Goal: Task Accomplishment & Management: Complete application form

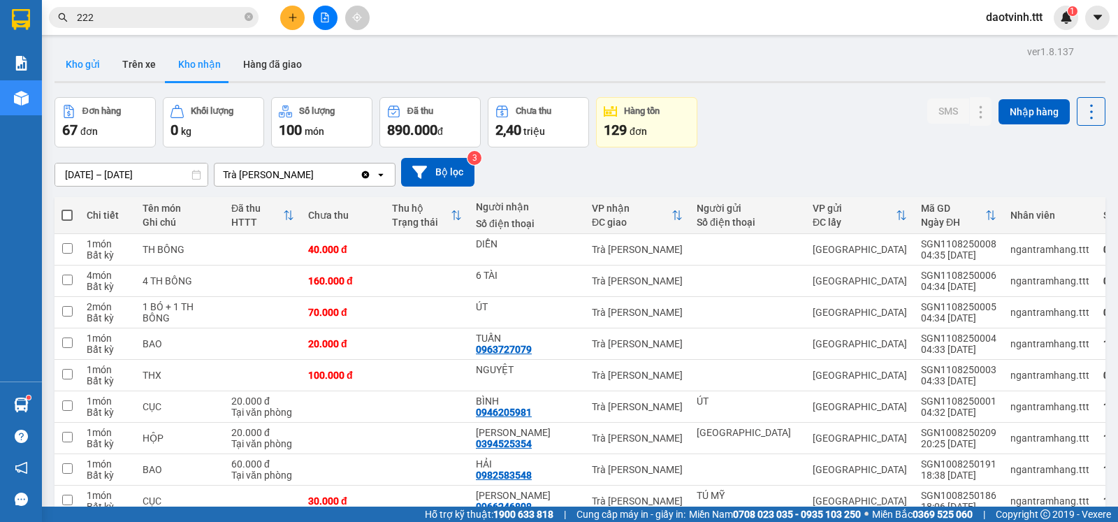
click at [85, 62] on button "Kho gửi" at bounding box center [83, 65] width 57 height 34
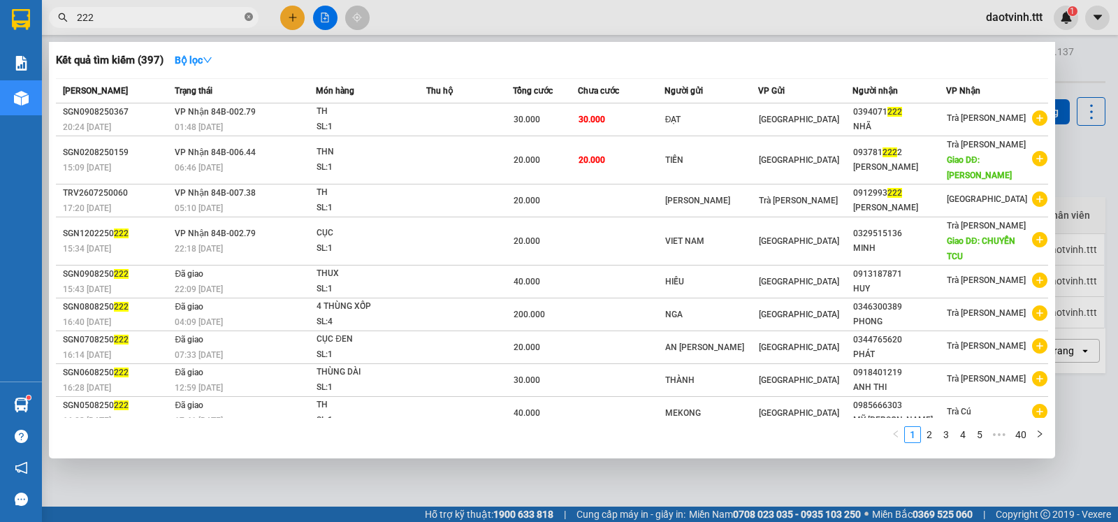
click at [251, 20] on icon "close-circle" at bounding box center [249, 17] width 8 height 8
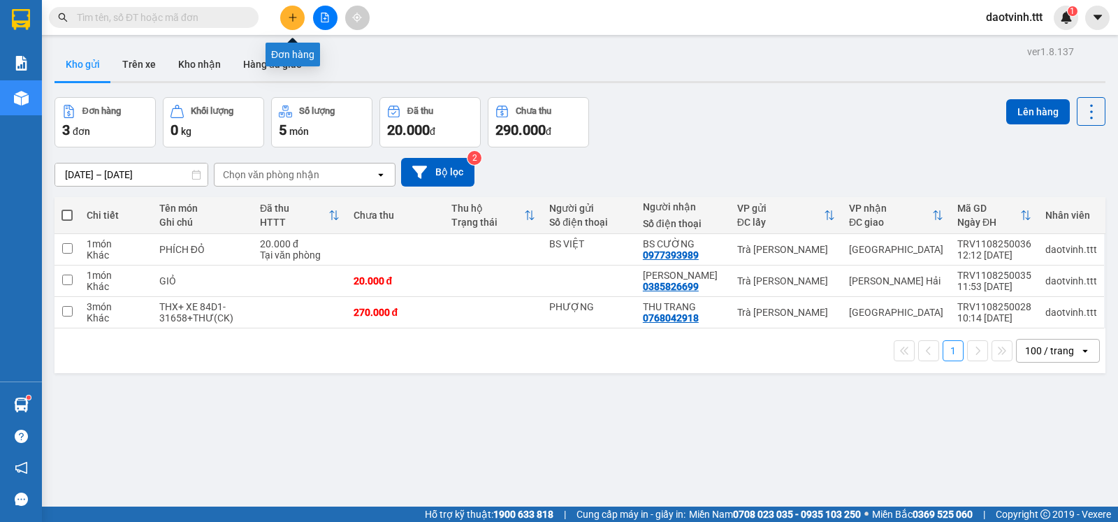
click at [293, 11] on button at bounding box center [292, 18] width 24 height 24
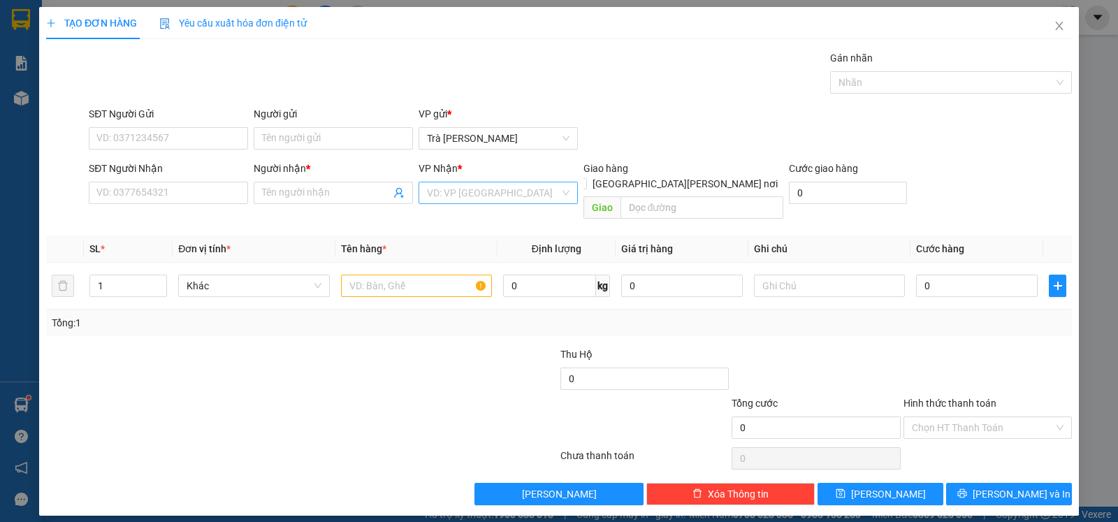
click at [502, 194] on input "search" at bounding box center [493, 192] width 133 height 21
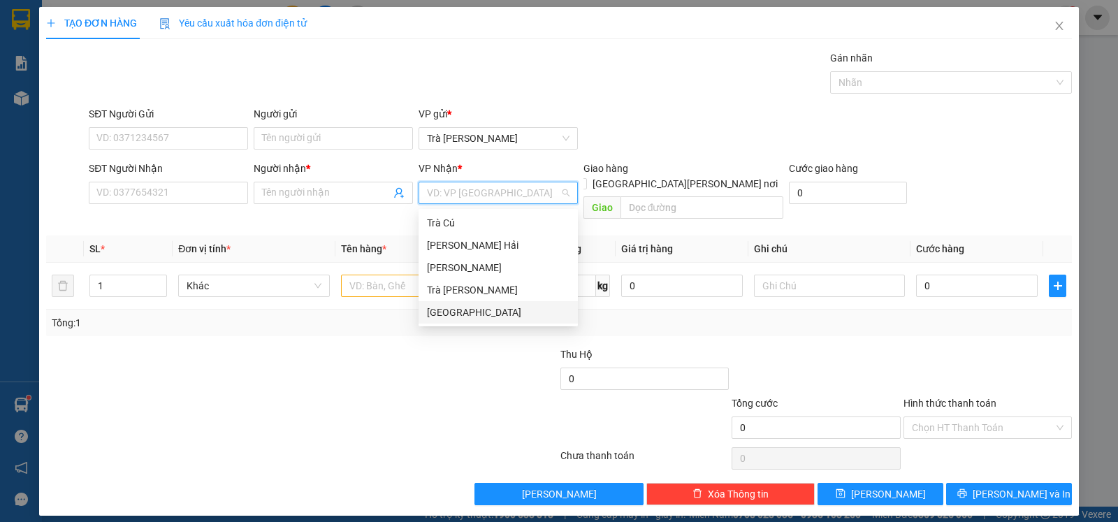
click at [467, 312] on div "[GEOGRAPHIC_DATA]" at bounding box center [498, 312] width 143 height 15
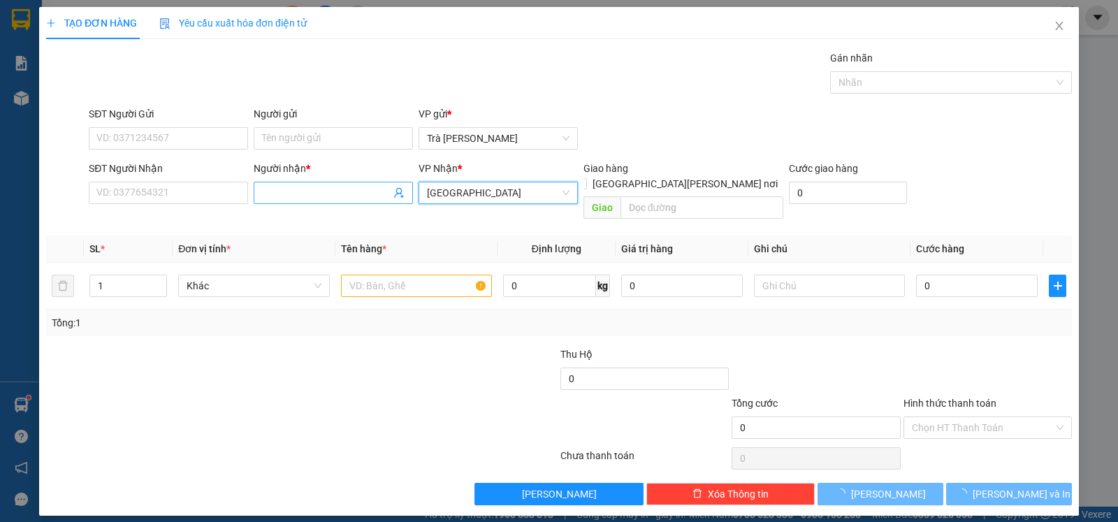
click at [310, 193] on input "Người nhận *" at bounding box center [326, 192] width 129 height 15
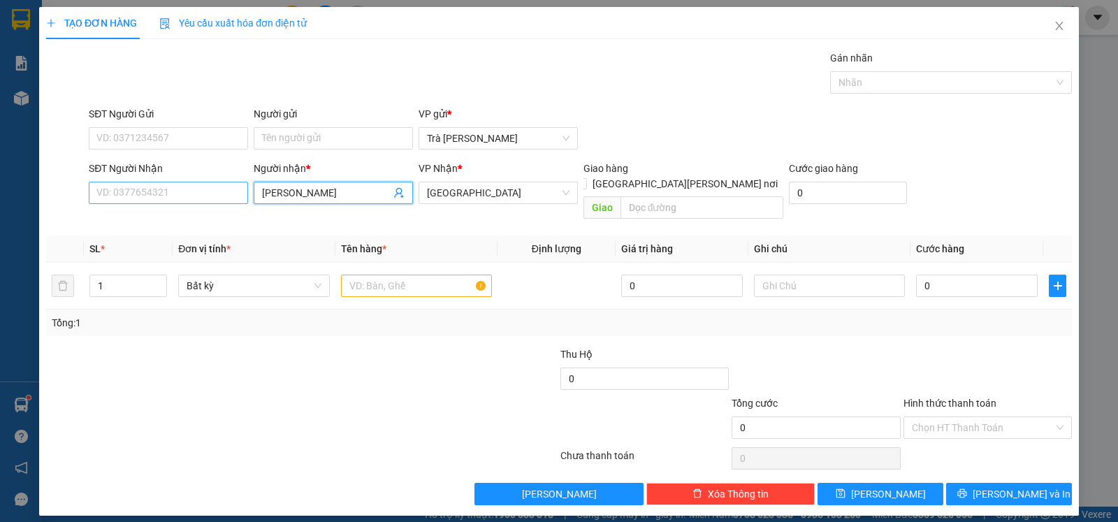
type input "[PERSON_NAME]"
click at [175, 191] on input "SĐT Người Nhận" at bounding box center [168, 193] width 159 height 22
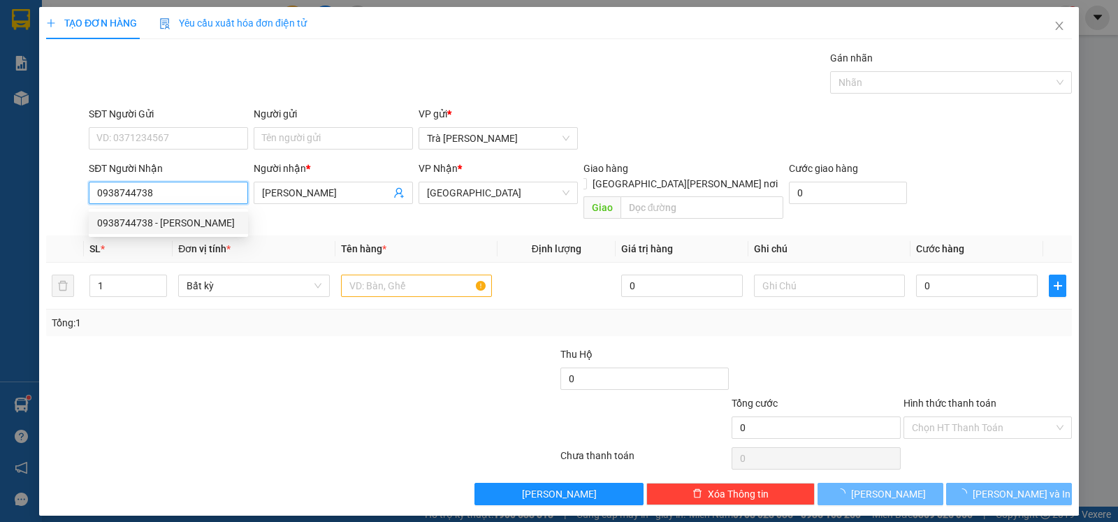
click at [168, 215] on div "0938744738 - [PERSON_NAME]" at bounding box center [168, 222] width 143 height 15
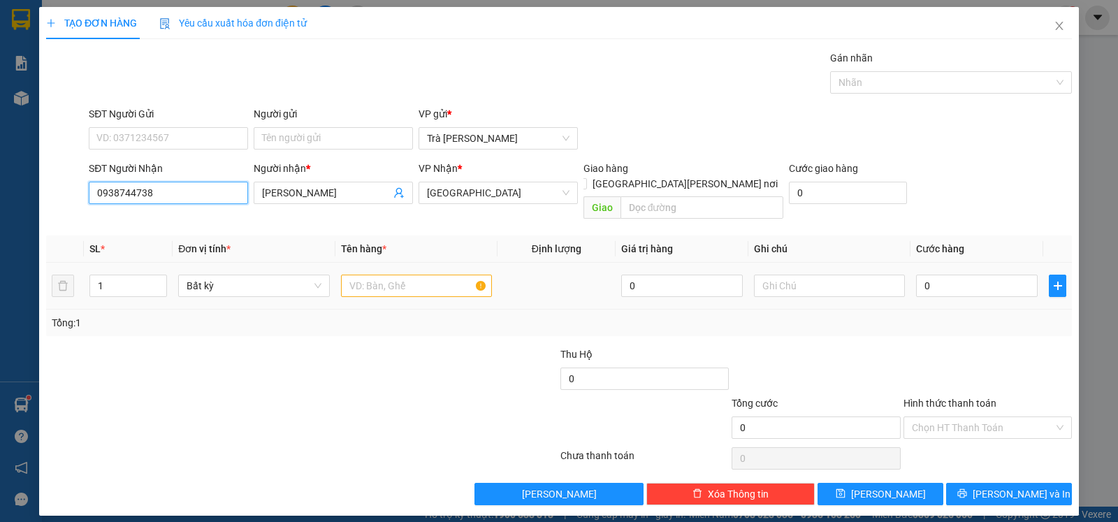
type input "0938744738"
click at [398, 278] on input "text" at bounding box center [416, 286] width 151 height 22
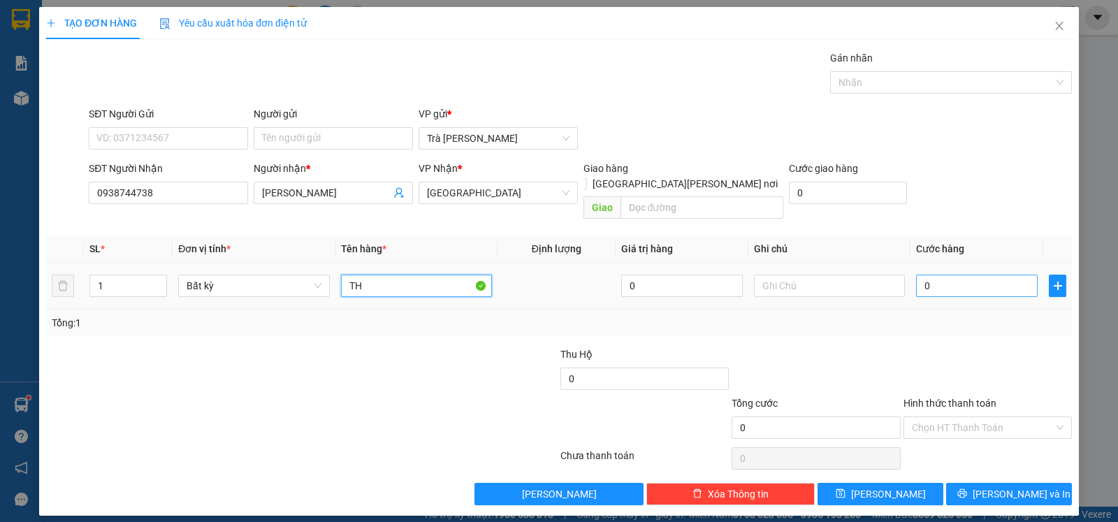
type input "TH"
click at [957, 275] on input "0" at bounding box center [977, 286] width 122 height 22
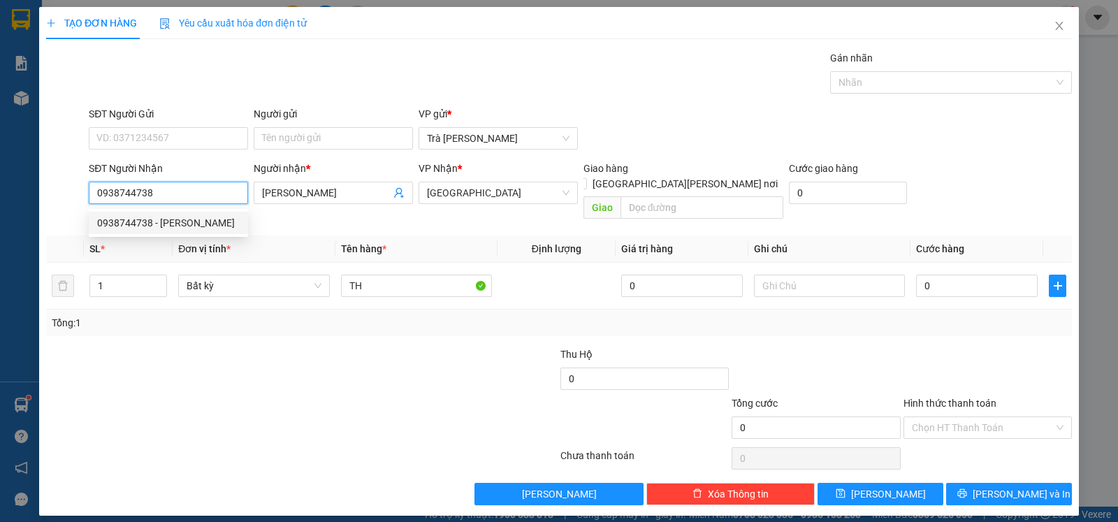
drag, startPoint x: 179, startPoint y: 199, endPoint x: 87, endPoint y: 196, distance: 91.6
click at [87, 196] on div "SĐT Người [PERSON_NAME] 0938744738" at bounding box center [168, 193] width 165 height 64
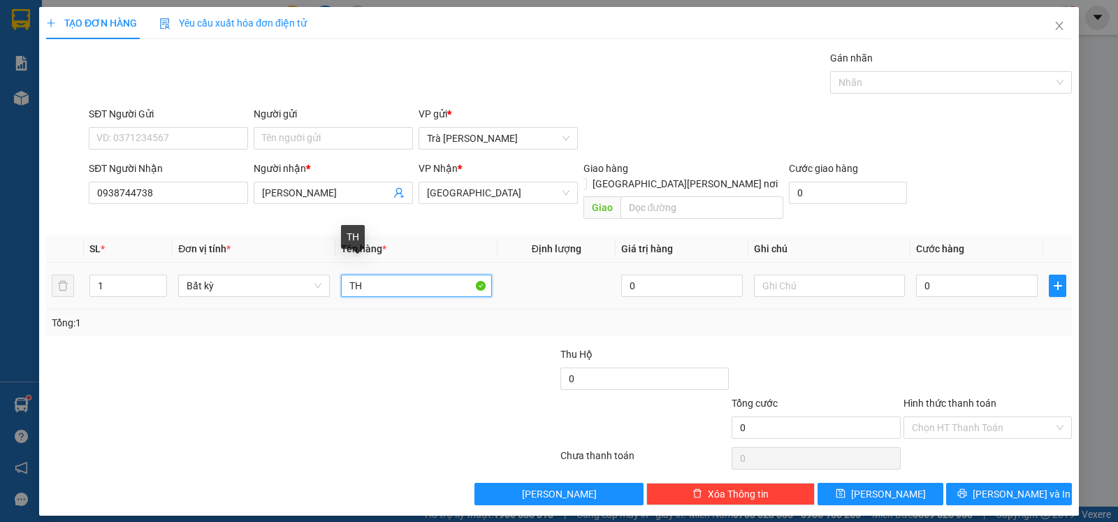
click at [410, 275] on input "TH" at bounding box center [416, 286] width 151 height 22
click at [954, 276] on input "0" at bounding box center [977, 286] width 122 height 22
type input "4"
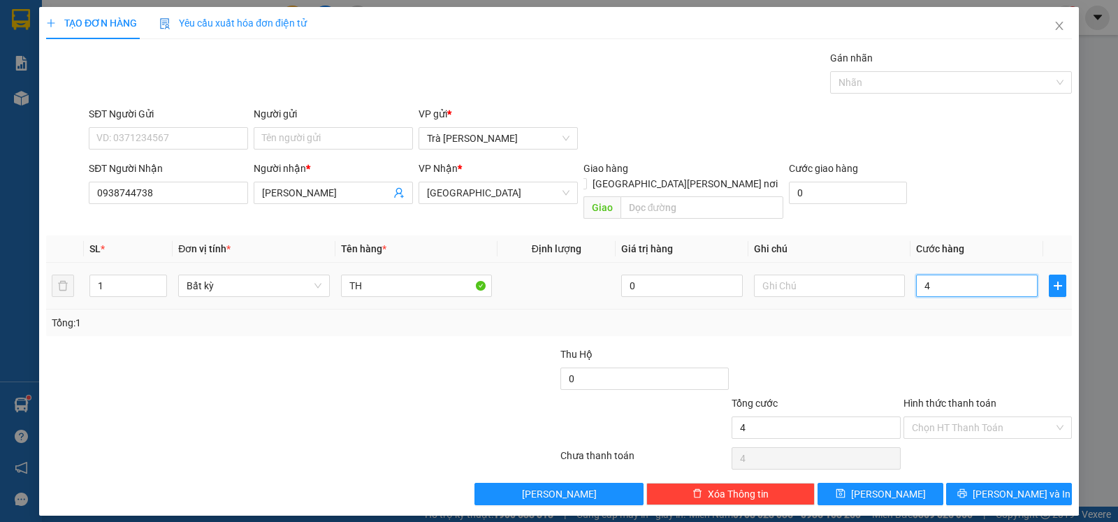
type input "40"
type input "40.000"
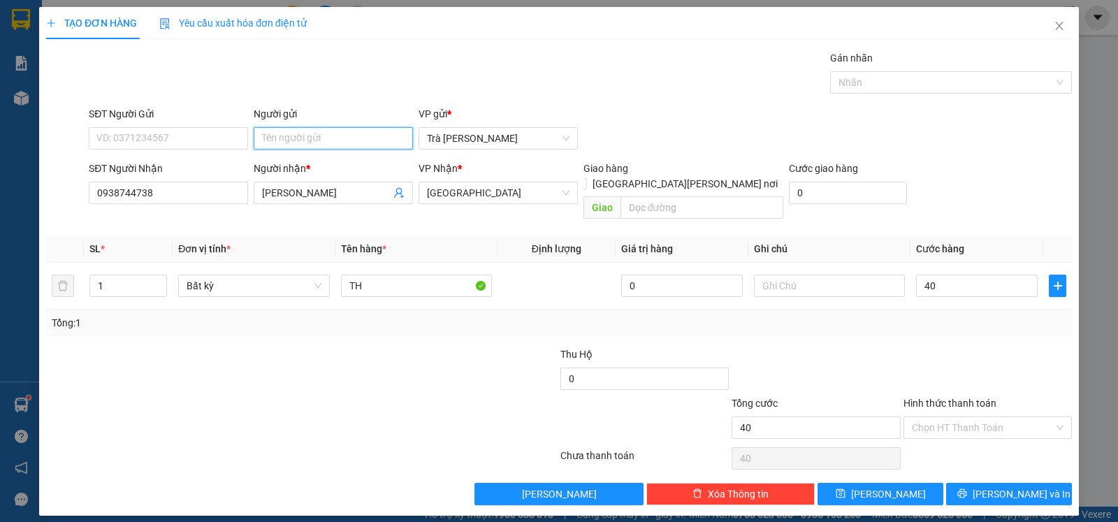
type input "40.000"
click at [326, 130] on input "Người gửi" at bounding box center [333, 138] width 159 height 22
type input "D"
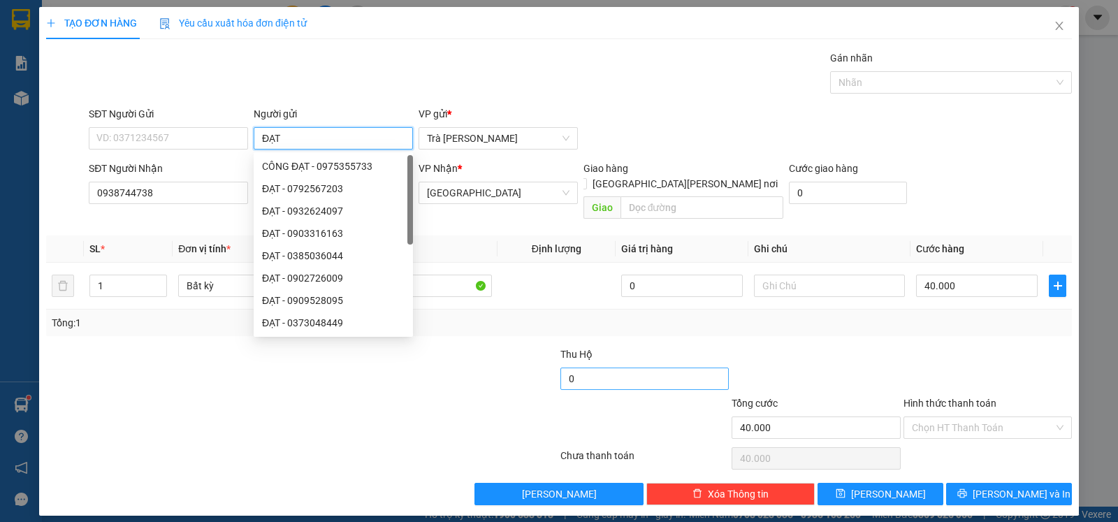
type input "ĐẠT"
click at [631, 368] on input "0" at bounding box center [644, 379] width 168 height 22
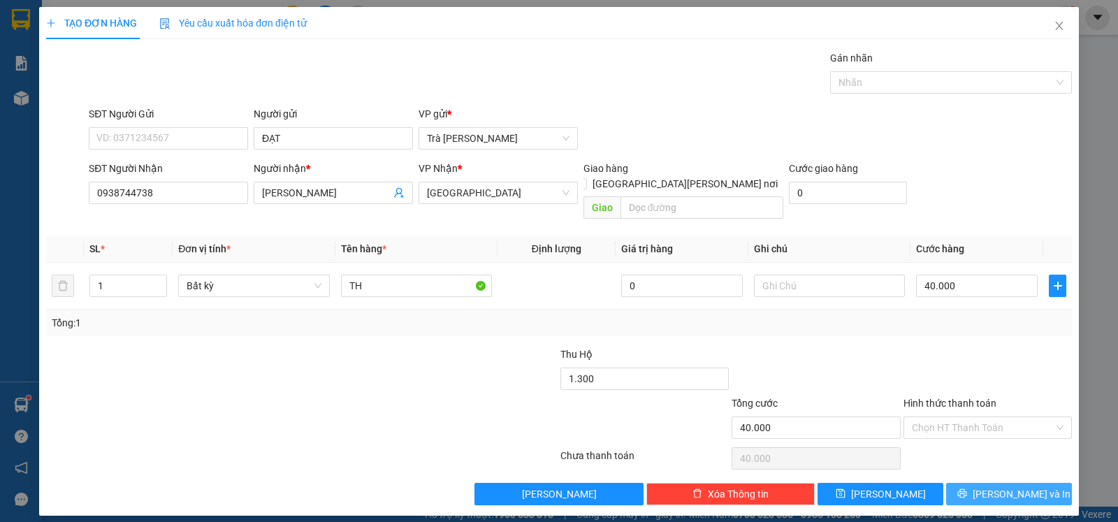
type input "1.300.000"
click at [1026, 486] on span "[PERSON_NAME] và In" at bounding box center [1022, 493] width 98 height 15
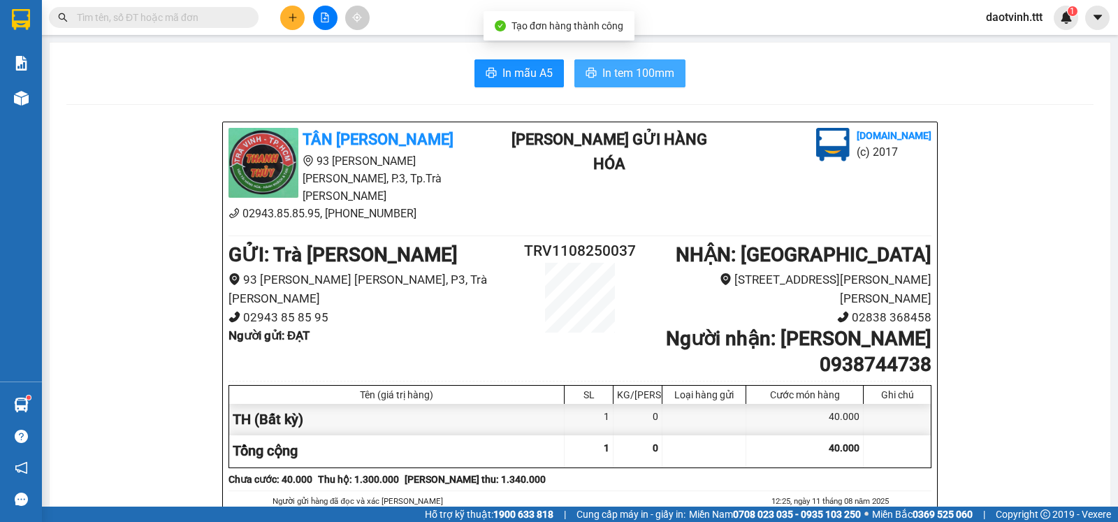
click at [655, 73] on span "In tem 100mm" at bounding box center [638, 72] width 72 height 17
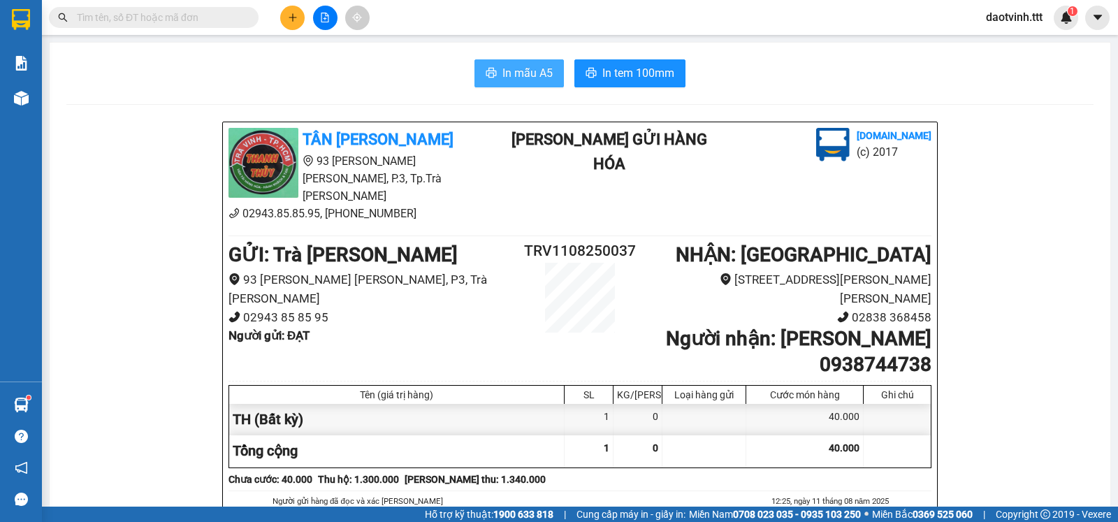
click at [516, 70] on span "In mẫu A5" at bounding box center [527, 72] width 50 height 17
click at [235, 22] on input "text" at bounding box center [159, 17] width 165 height 15
click at [158, 21] on input "text" at bounding box center [159, 17] width 165 height 15
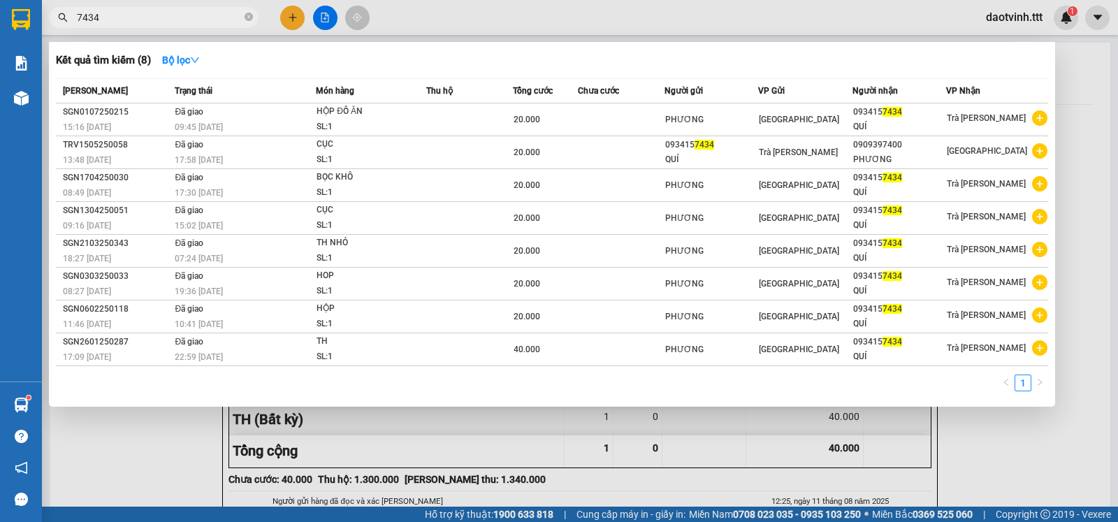
click at [162, 16] on input "7434" at bounding box center [159, 17] width 165 height 15
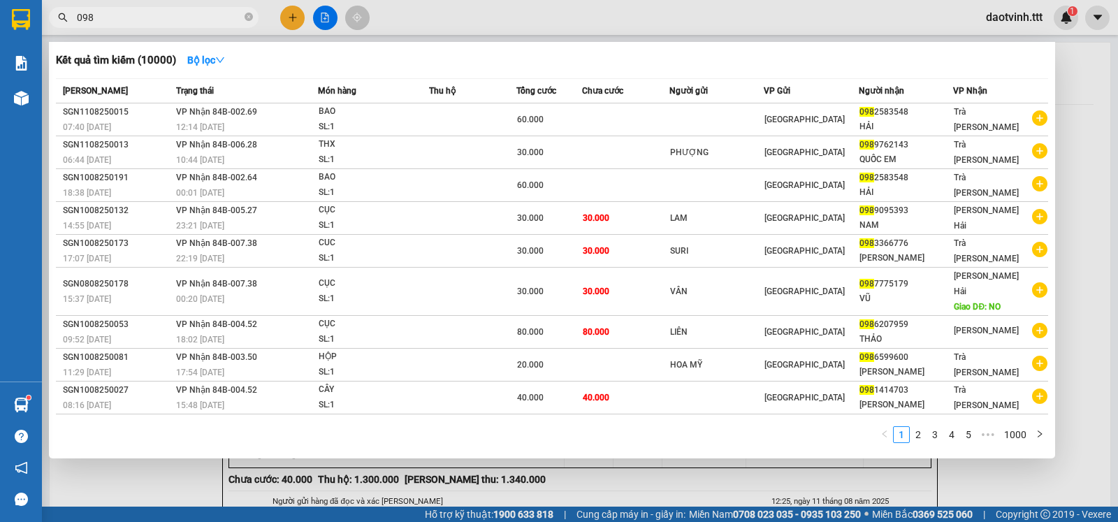
type input "098"
click at [117, 18] on input "098" at bounding box center [159, 17] width 165 height 15
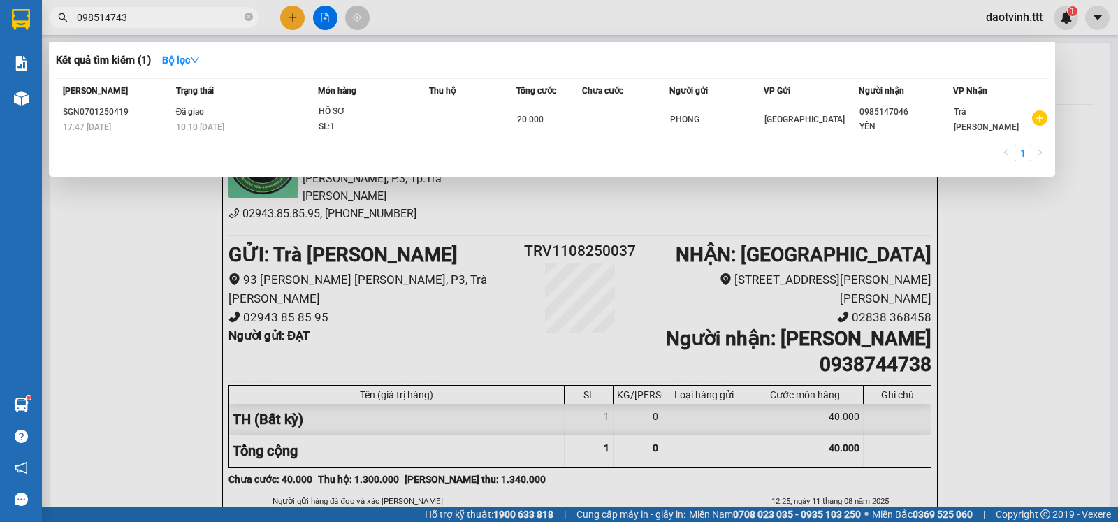
type input "0985147434"
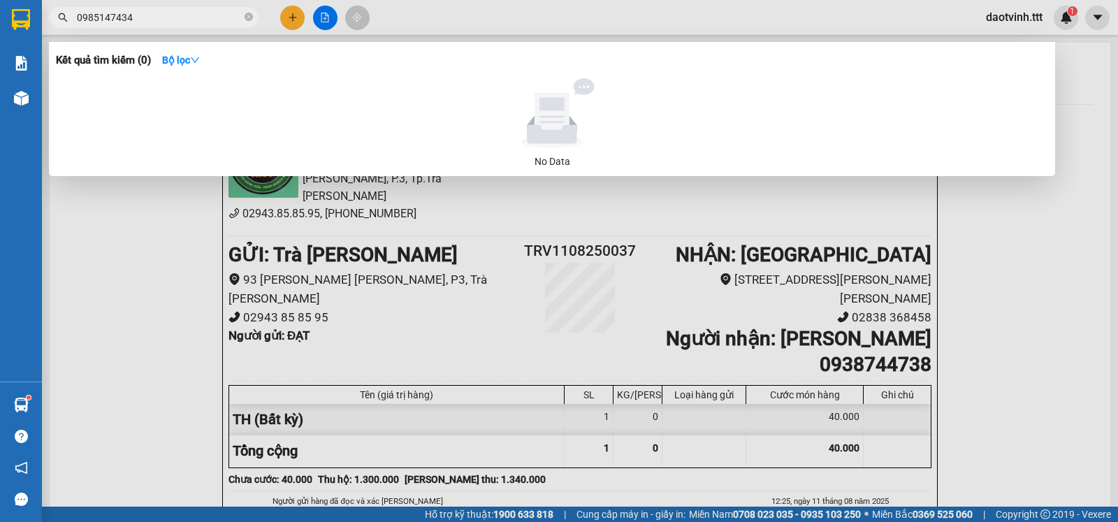
click at [178, 24] on input "0985147434" at bounding box center [159, 17] width 165 height 15
click at [179, 24] on input "0985147434" at bounding box center [159, 17] width 165 height 15
click at [178, 24] on input "0985147434" at bounding box center [159, 17] width 165 height 15
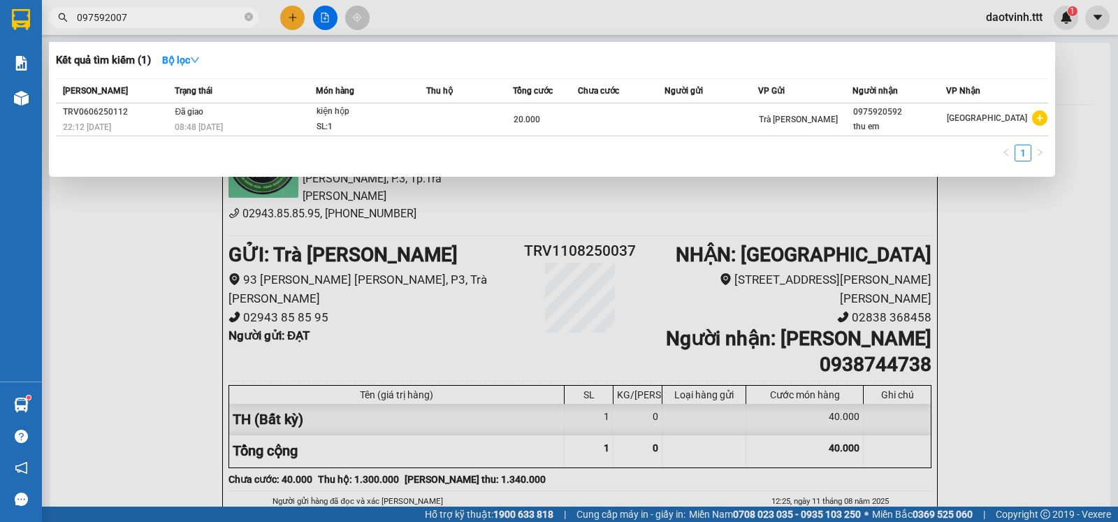
type input "0975920074"
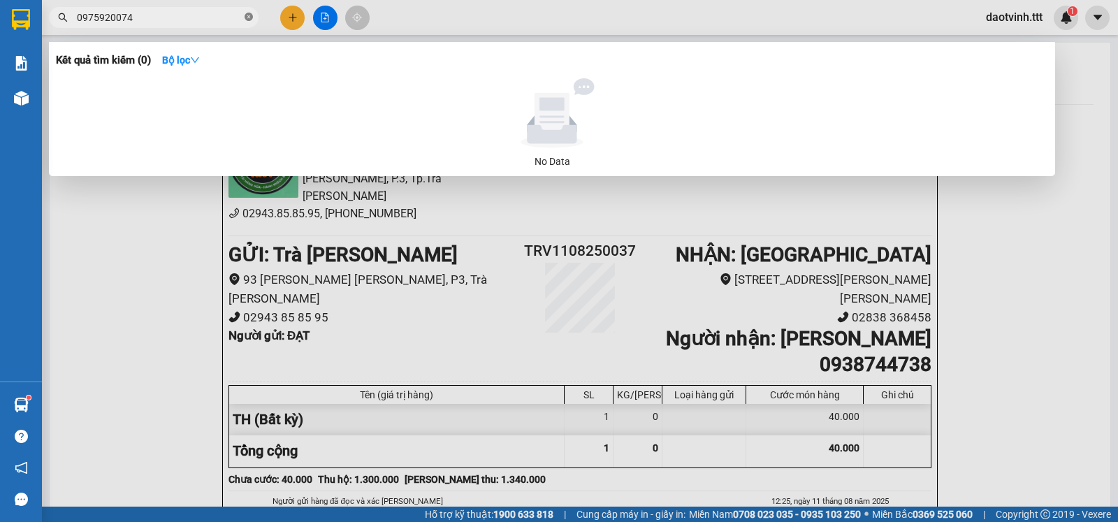
click at [247, 17] on icon "close-circle" at bounding box center [249, 17] width 8 height 8
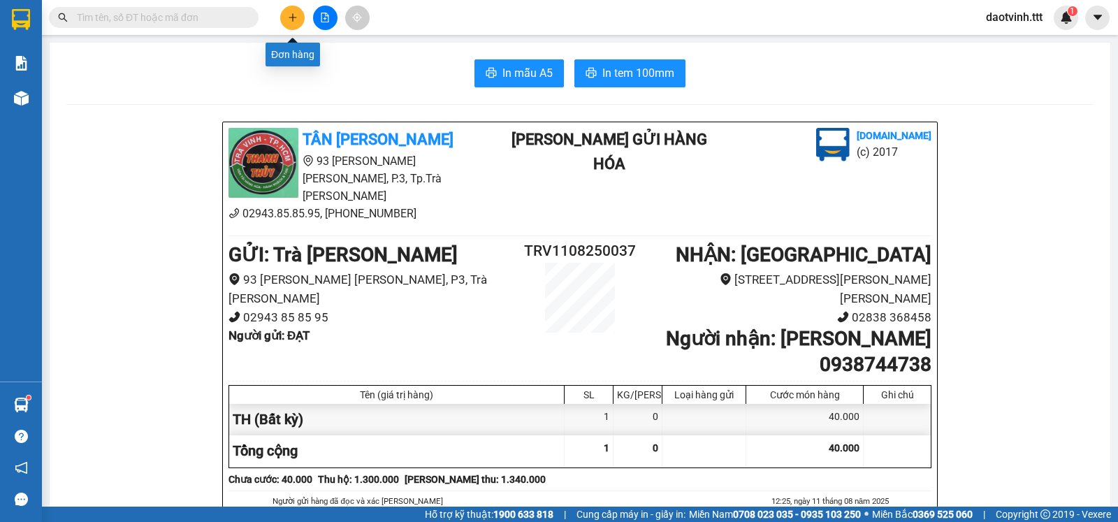
click at [296, 20] on icon "plus" at bounding box center [293, 18] width 10 height 10
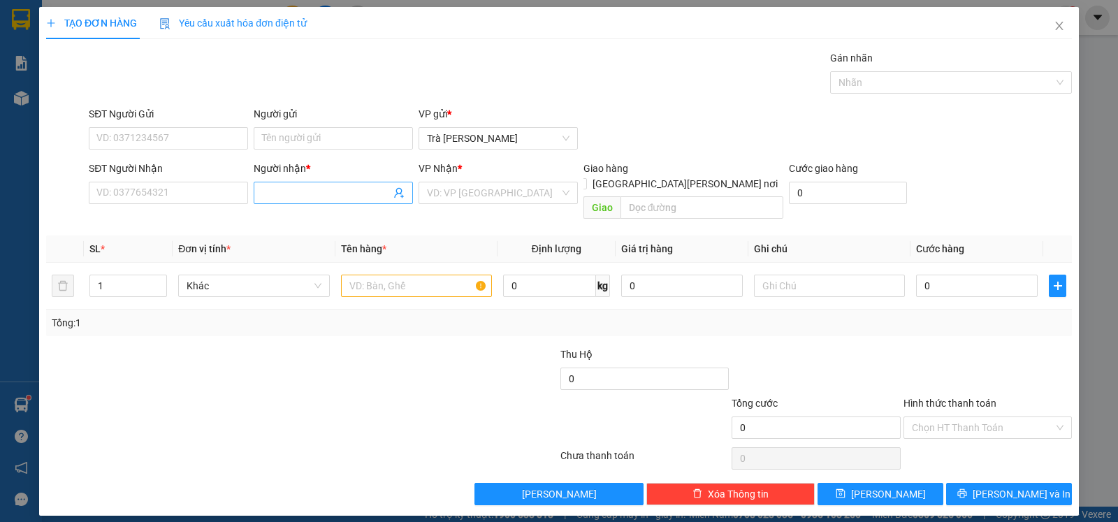
click at [315, 201] on input "Người nhận *" at bounding box center [326, 192] width 129 height 15
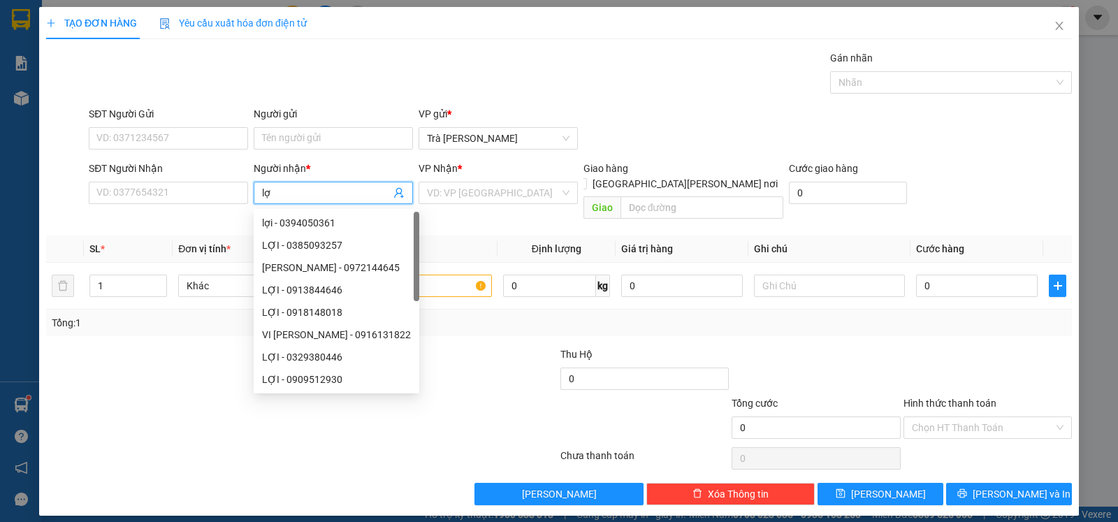
type input "l"
type input "LỢI"
click at [475, 197] on input "search" at bounding box center [493, 192] width 133 height 21
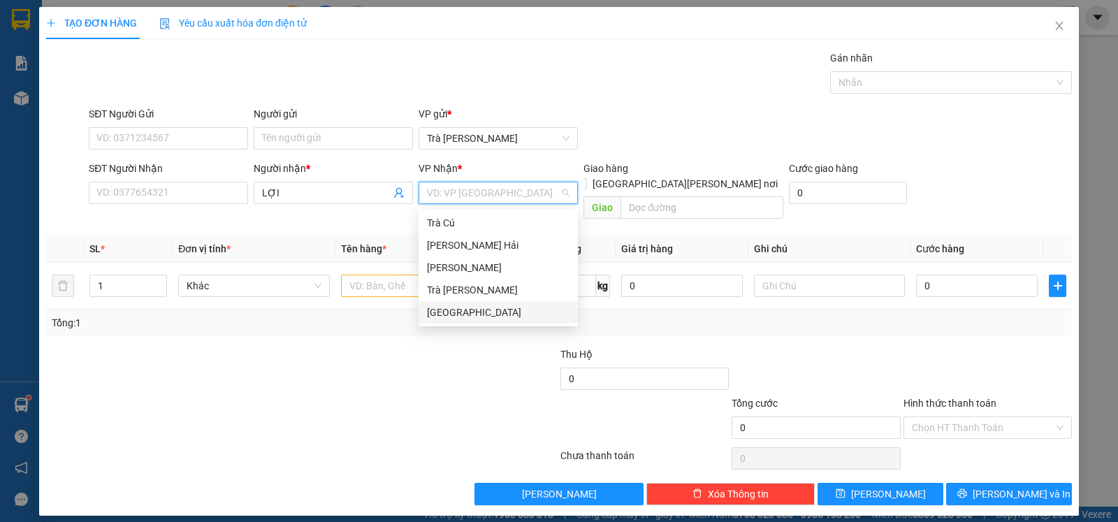
click at [456, 310] on div "[GEOGRAPHIC_DATA]" at bounding box center [498, 312] width 143 height 15
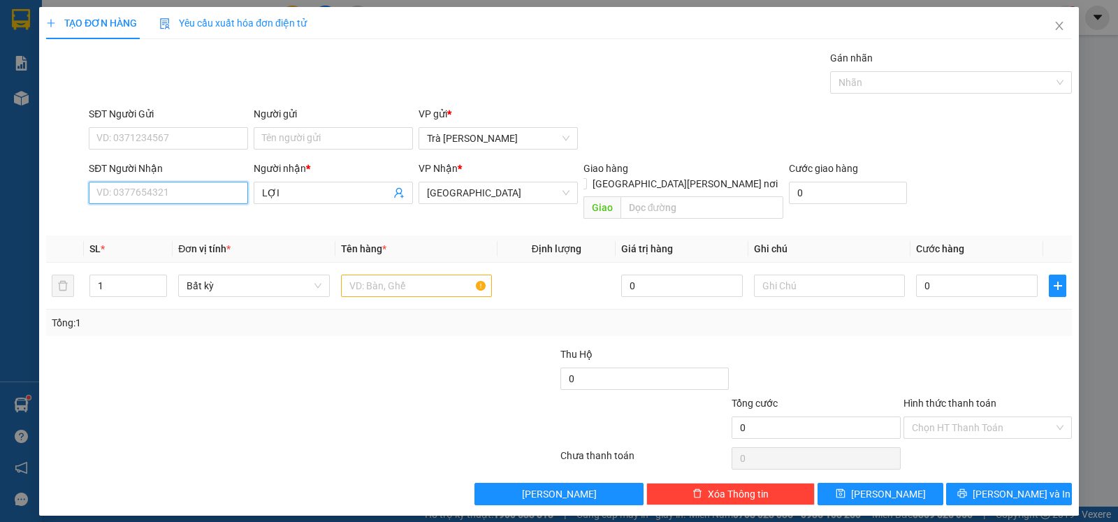
click at [155, 191] on input "SĐT Người Nhận" at bounding box center [168, 193] width 159 height 22
type input "0985147434"
click at [403, 275] on input "text" at bounding box center [416, 286] width 151 height 22
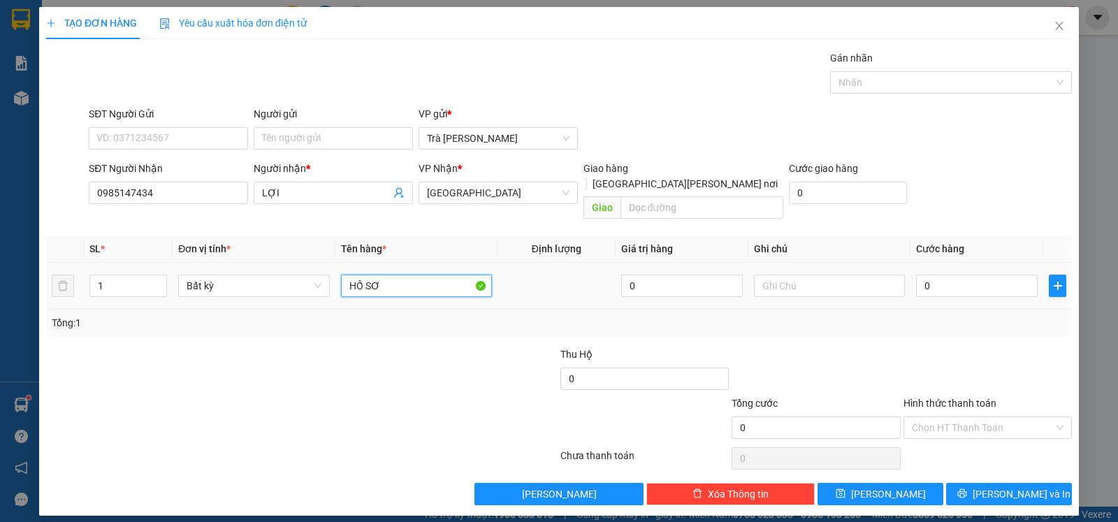
type input "HỒ SƠ"
click at [996, 284] on div "0" at bounding box center [977, 286] width 122 height 28
click at [986, 275] on input "0" at bounding box center [977, 286] width 122 height 22
type input "2"
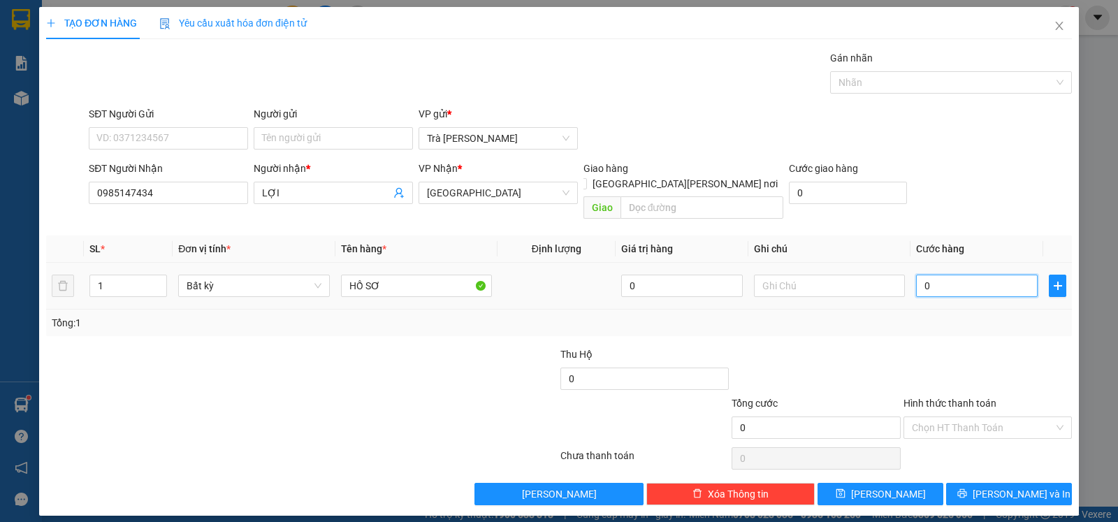
type input "2"
click at [982, 417] on input "Hình thức thanh toán" at bounding box center [983, 427] width 142 height 21
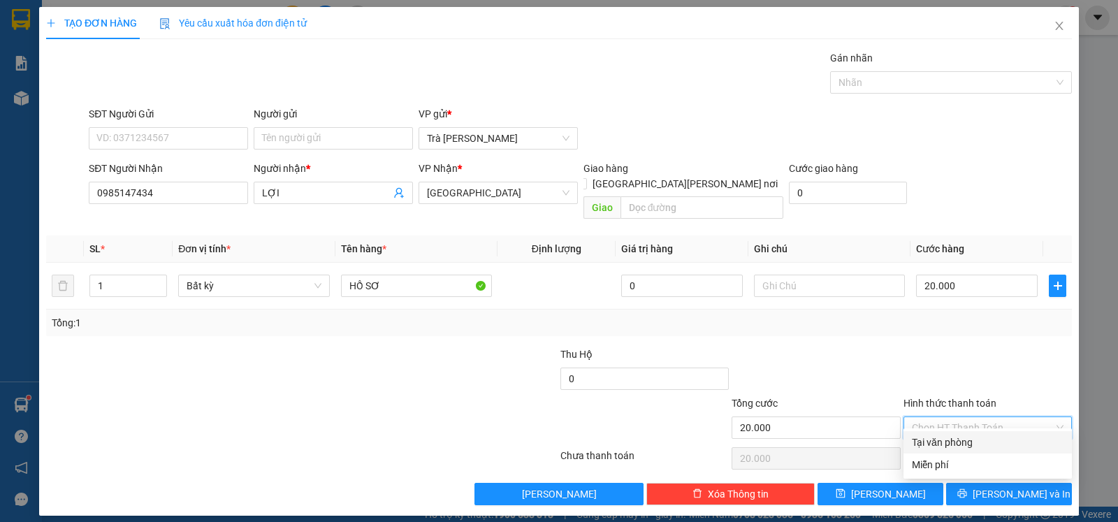
click at [993, 436] on div "Tại văn phòng" at bounding box center [988, 442] width 152 height 15
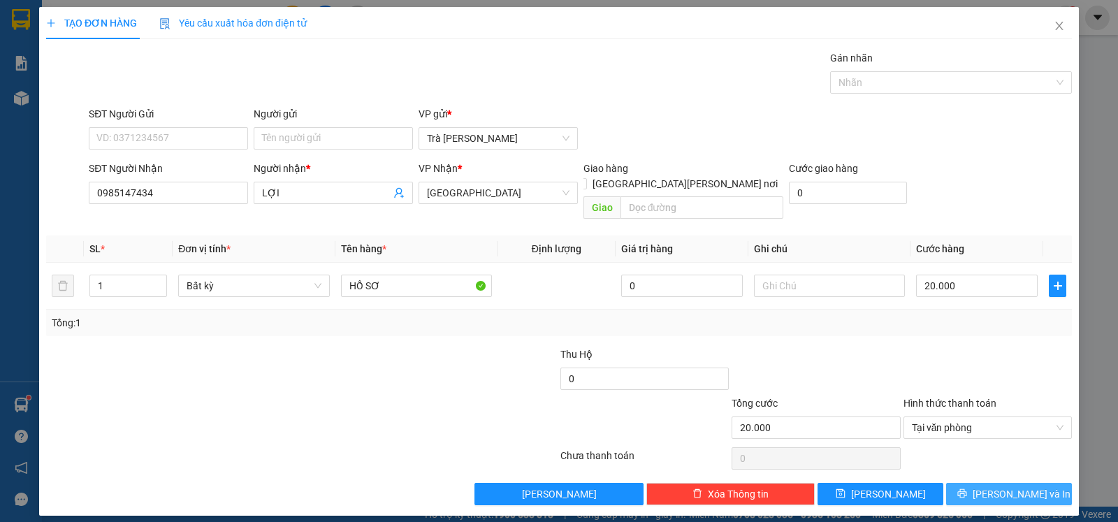
click at [998, 486] on span "[PERSON_NAME] và In" at bounding box center [1022, 493] width 98 height 15
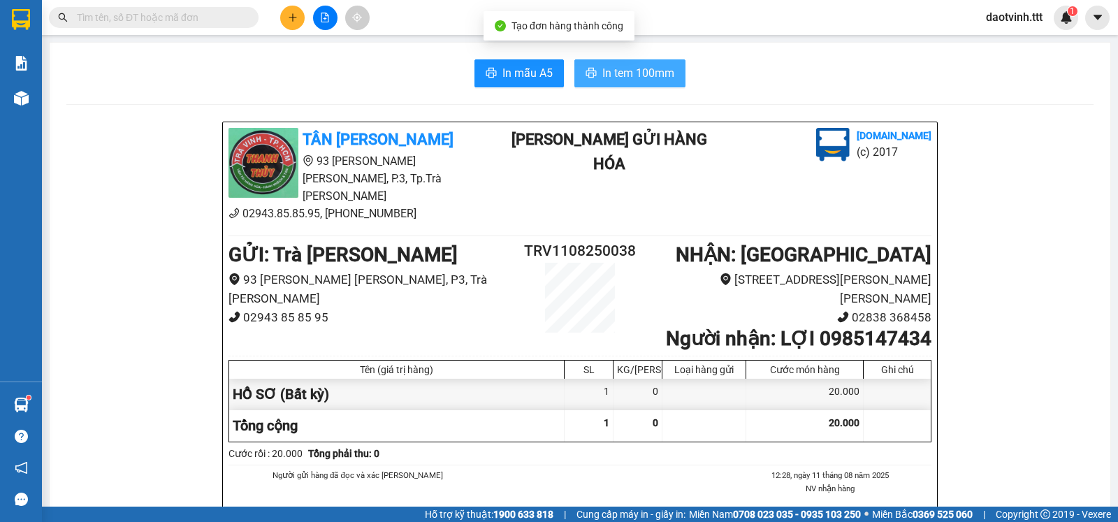
click at [627, 76] on span "In tem 100mm" at bounding box center [638, 72] width 72 height 17
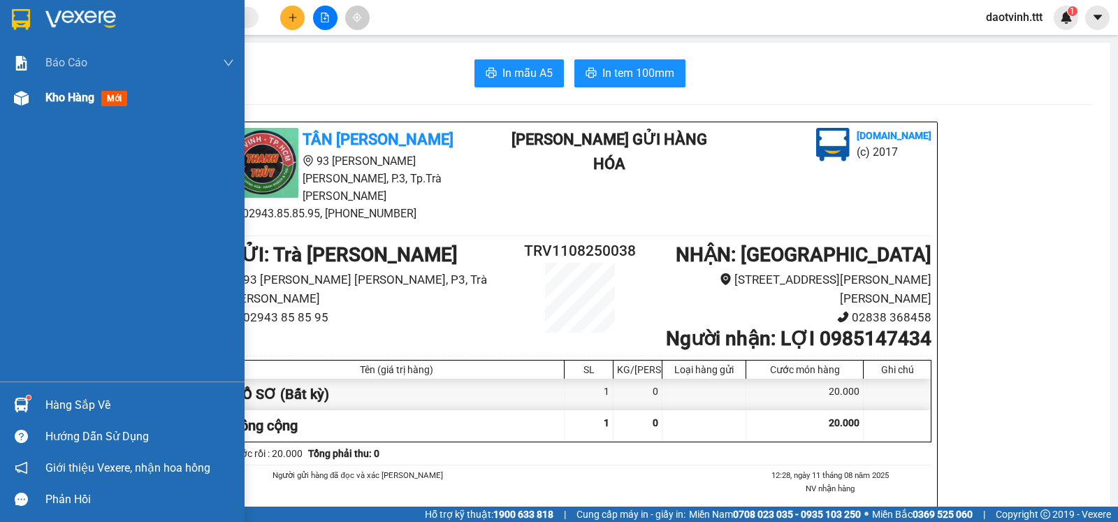
click at [81, 96] on span "Kho hàng" at bounding box center [69, 97] width 49 height 13
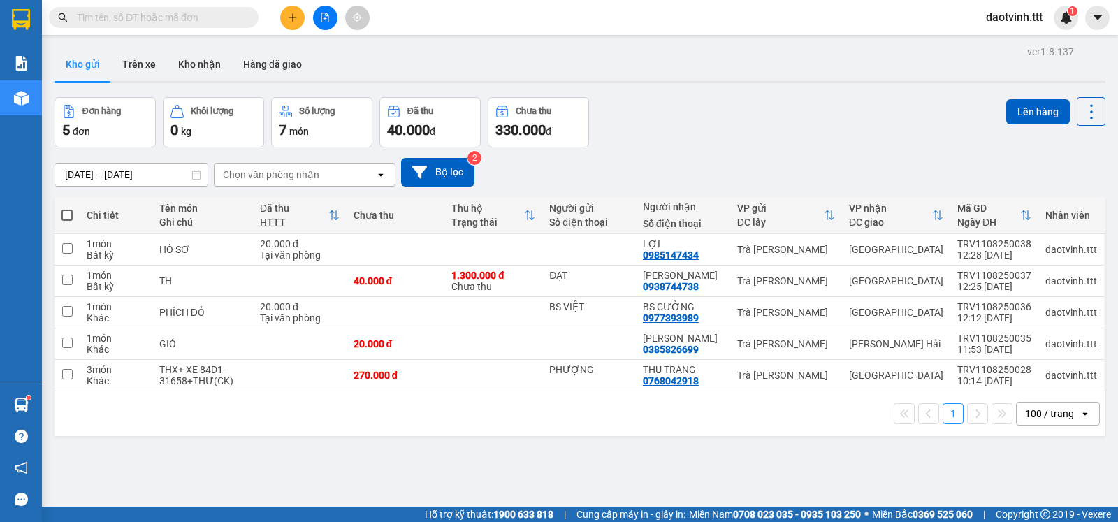
click at [210, 18] on input "text" at bounding box center [159, 17] width 165 height 15
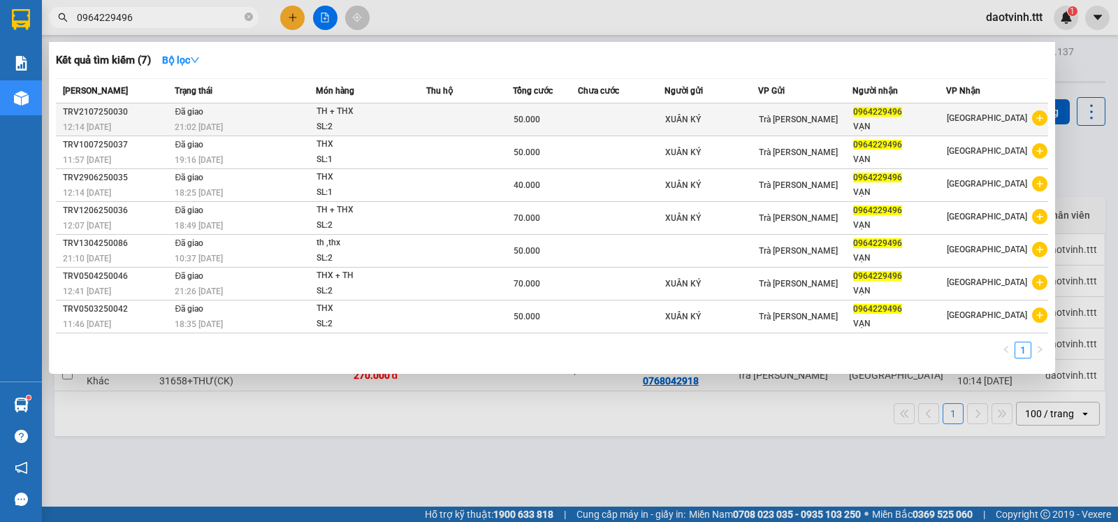
type input "0964229496"
click at [1045, 115] on icon "plus-circle" at bounding box center [1039, 117] width 15 height 15
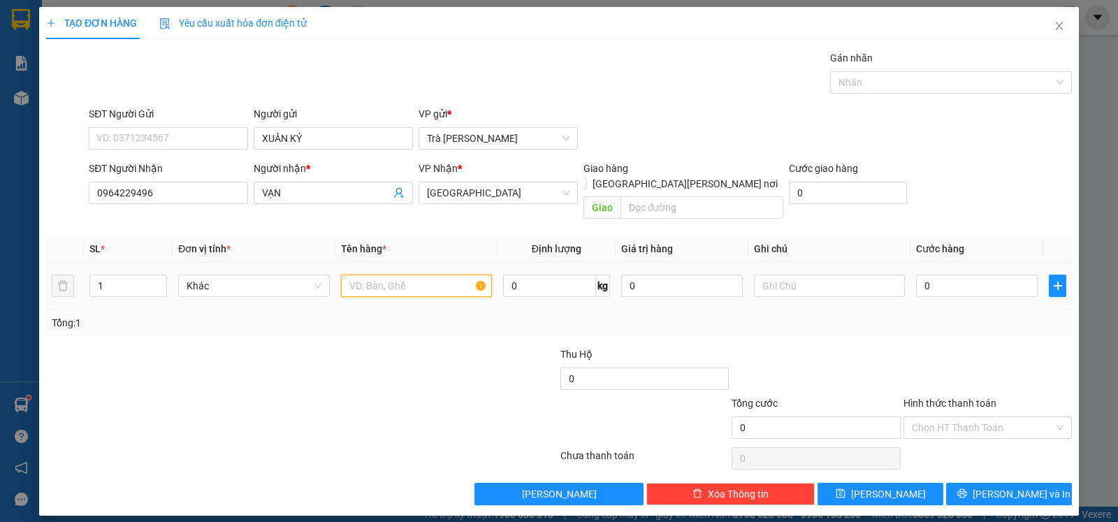
click at [417, 275] on input "text" at bounding box center [416, 286] width 151 height 22
type input "TH"
click at [964, 275] on input "0" at bounding box center [977, 286] width 122 height 22
click at [998, 417] on input "Hình thức thanh toán" at bounding box center [983, 427] width 142 height 21
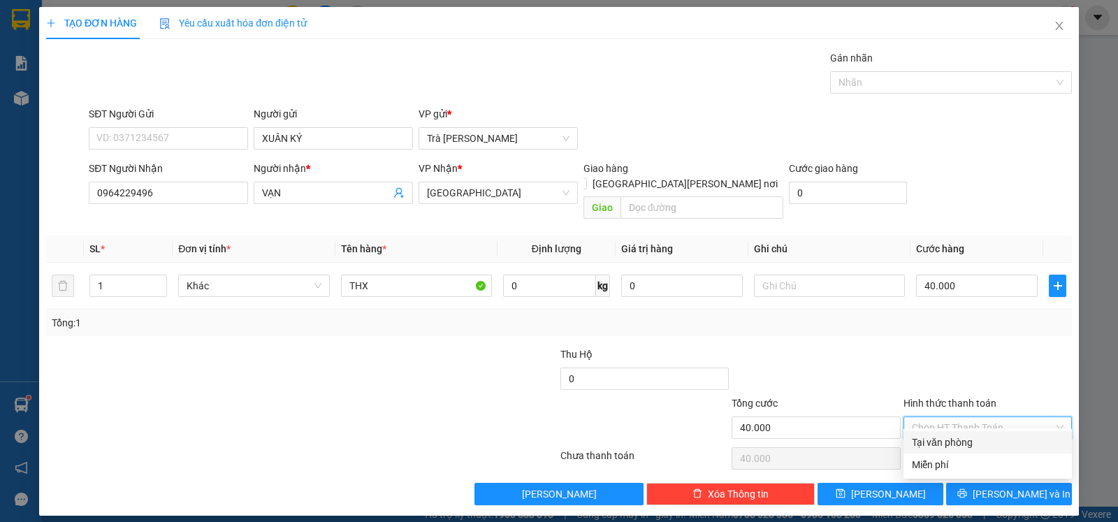
click at [991, 443] on div "Tại văn phòng" at bounding box center [988, 442] width 152 height 15
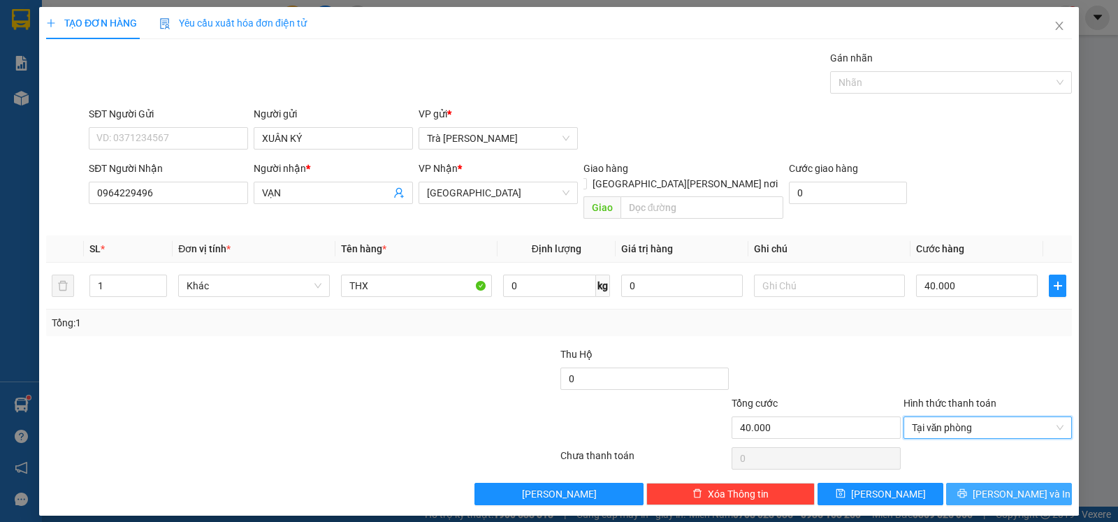
click at [1010, 486] on span "[PERSON_NAME] và In" at bounding box center [1022, 493] width 98 height 15
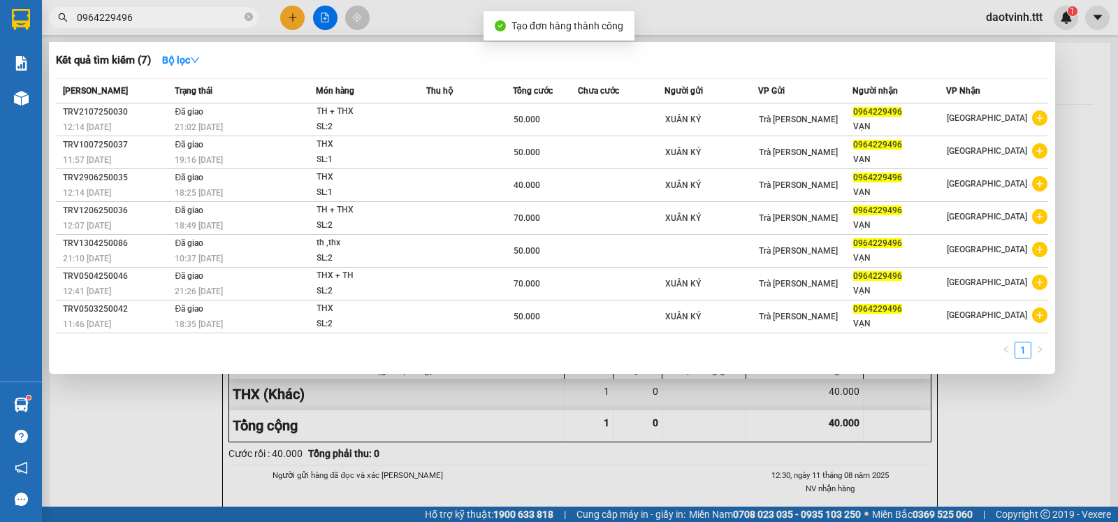
drag, startPoint x: 444, startPoint y: 17, endPoint x: 905, endPoint y: 41, distance: 461.7
click at [445, 17] on div at bounding box center [559, 261] width 1118 height 522
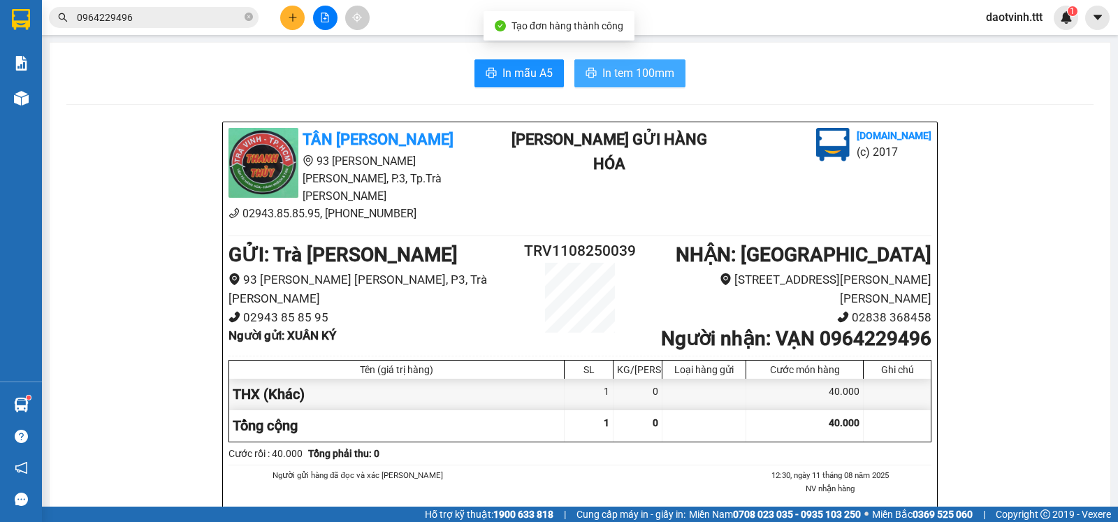
click at [642, 69] on span "In tem 100mm" at bounding box center [638, 72] width 72 height 17
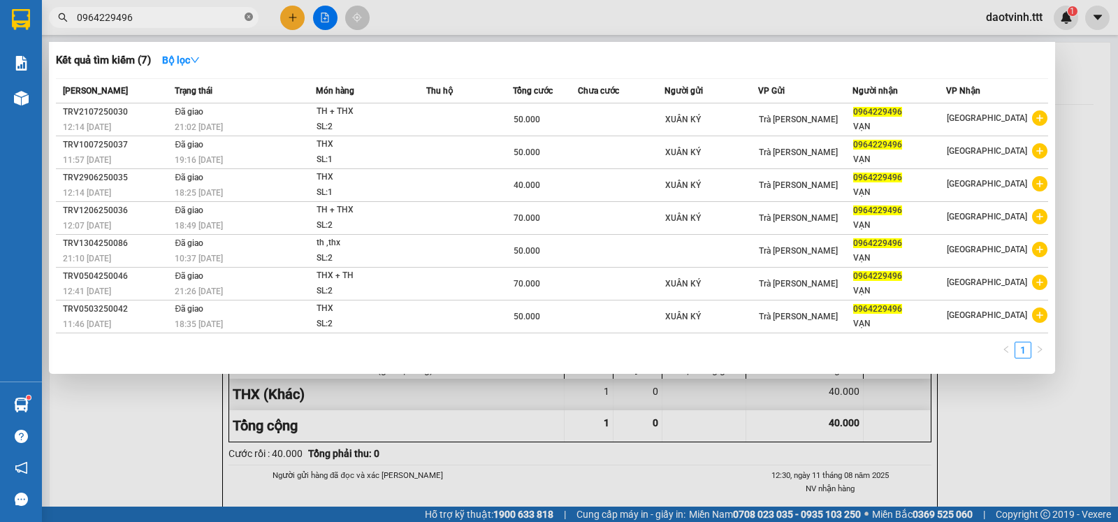
click at [249, 17] on icon "close-circle" at bounding box center [249, 17] width 8 height 8
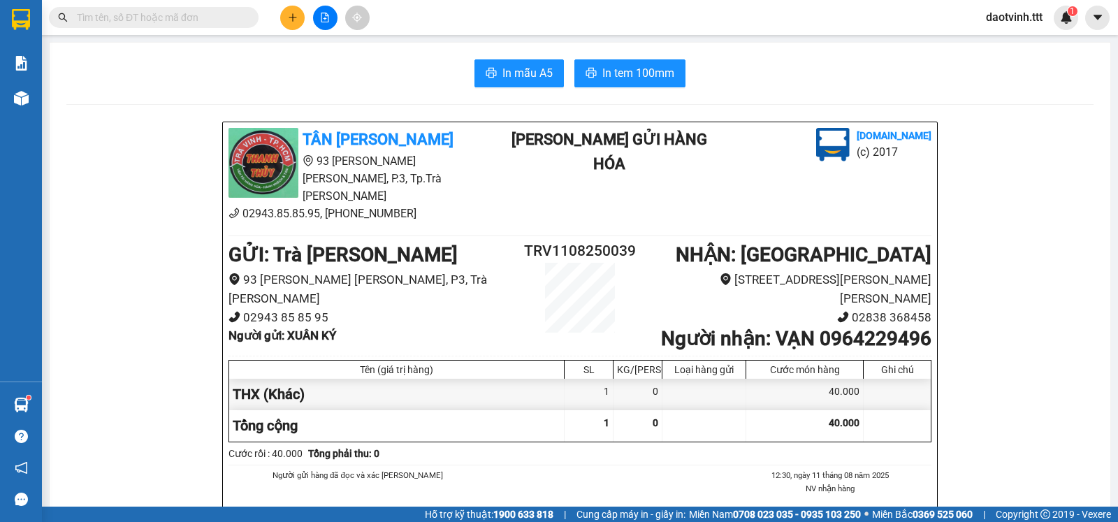
click at [221, 23] on input "text" at bounding box center [159, 17] width 165 height 15
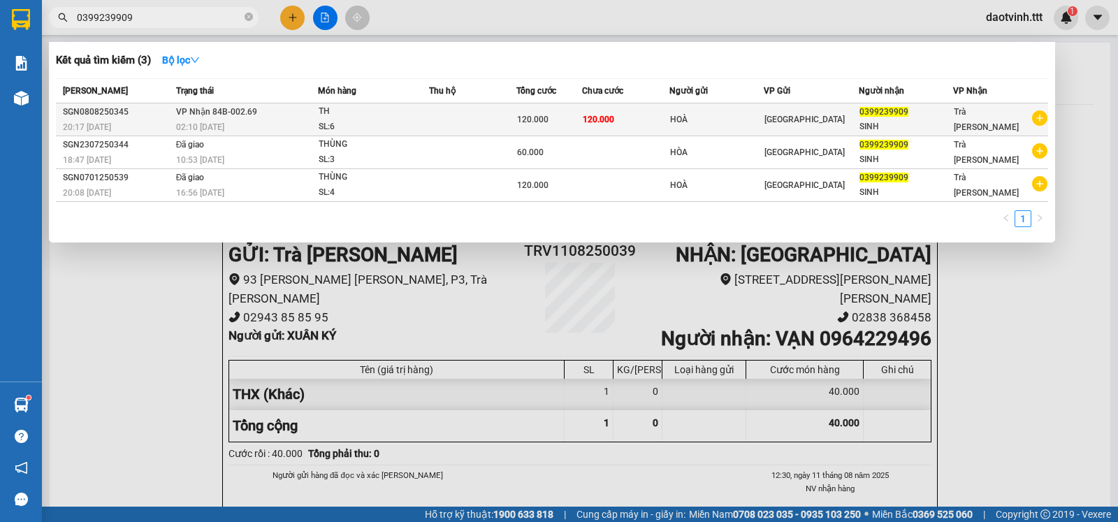
type input "0399239909"
click at [451, 119] on td at bounding box center [472, 119] width 87 height 33
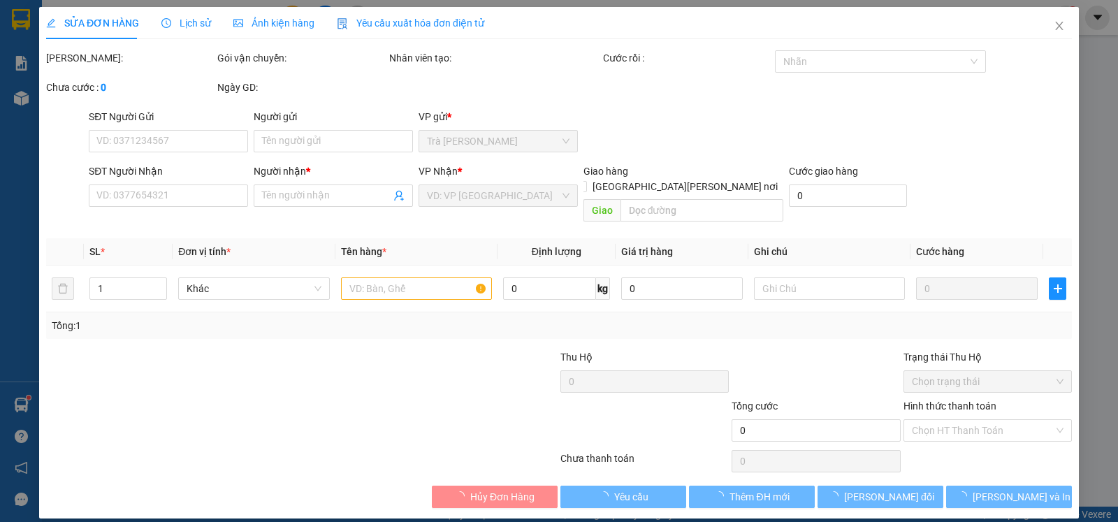
type input "HOÀ"
type input "0399239909"
type input "SINH"
type input "120.000"
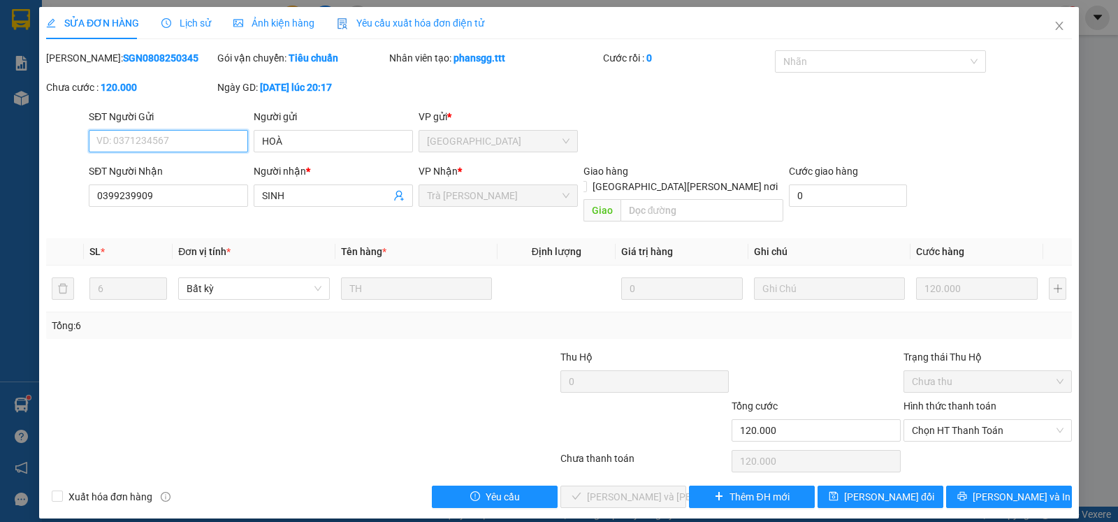
drag, startPoint x: 990, startPoint y: 410, endPoint x: 982, endPoint y: 433, distance: 24.3
click at [982, 433] on div "Total Paid Fee 0 Total UnPaid Fee 120.000 Cash Collection Total Fee Mã ĐH: SGN0…" at bounding box center [559, 279] width 1026 height 458
click at [978, 420] on span "Chọn HT Thanh Toán" at bounding box center [988, 430] width 152 height 21
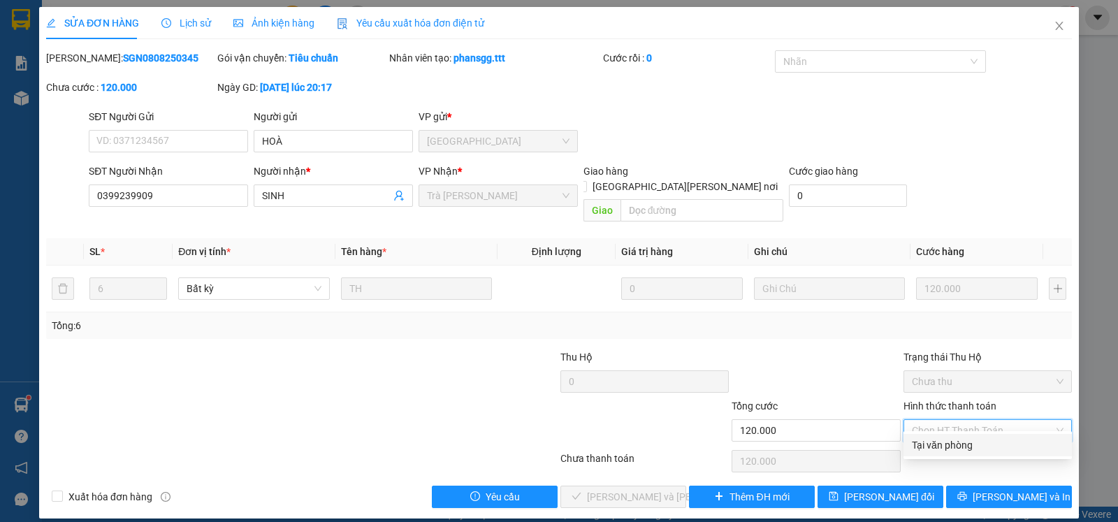
click at [958, 444] on div "Tại văn phòng" at bounding box center [988, 444] width 152 height 15
type input "0"
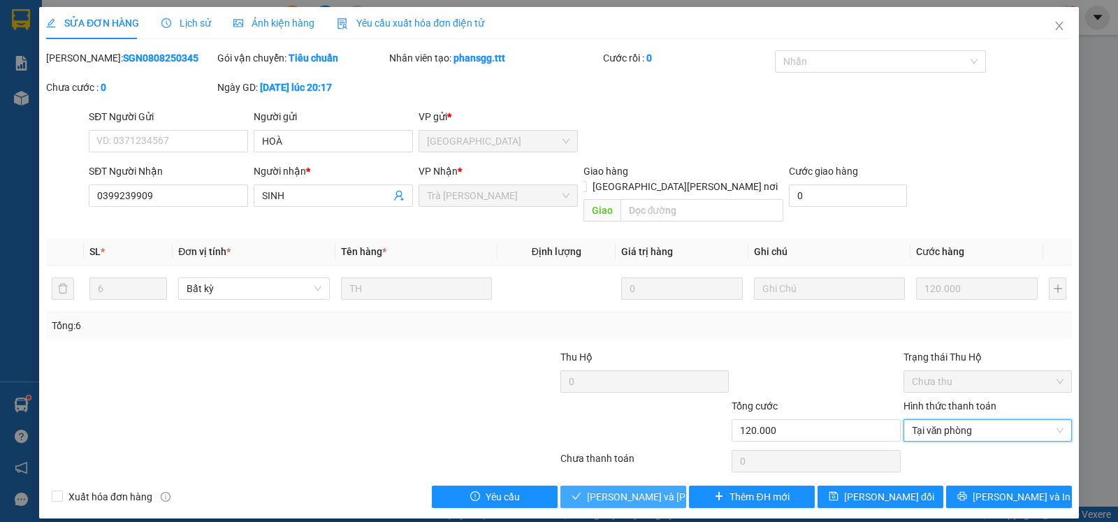
click at [620, 489] on span "[PERSON_NAME] và [PERSON_NAME] hàng" at bounding box center [681, 496] width 189 height 15
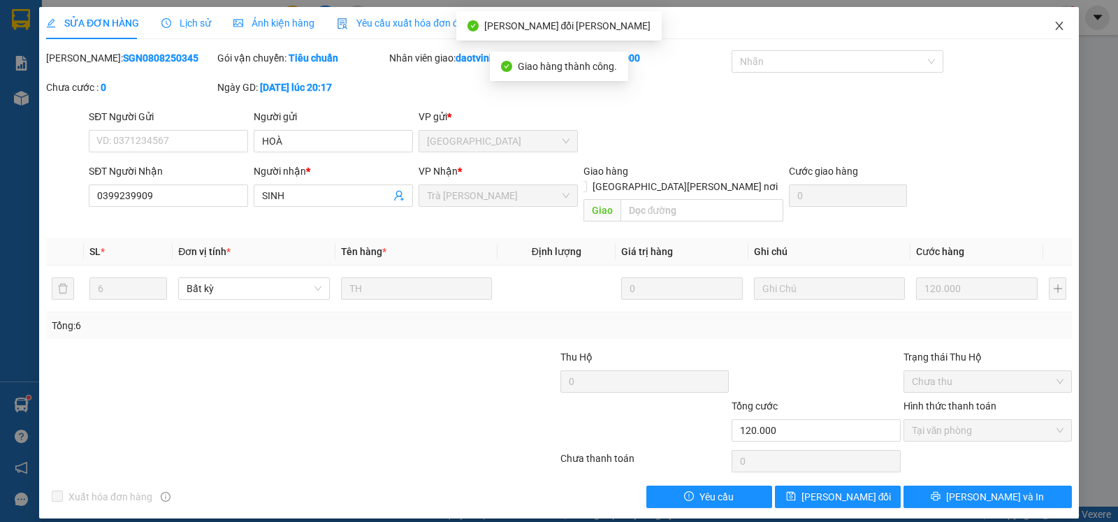
click at [1060, 24] on icon "close" at bounding box center [1059, 25] width 11 height 11
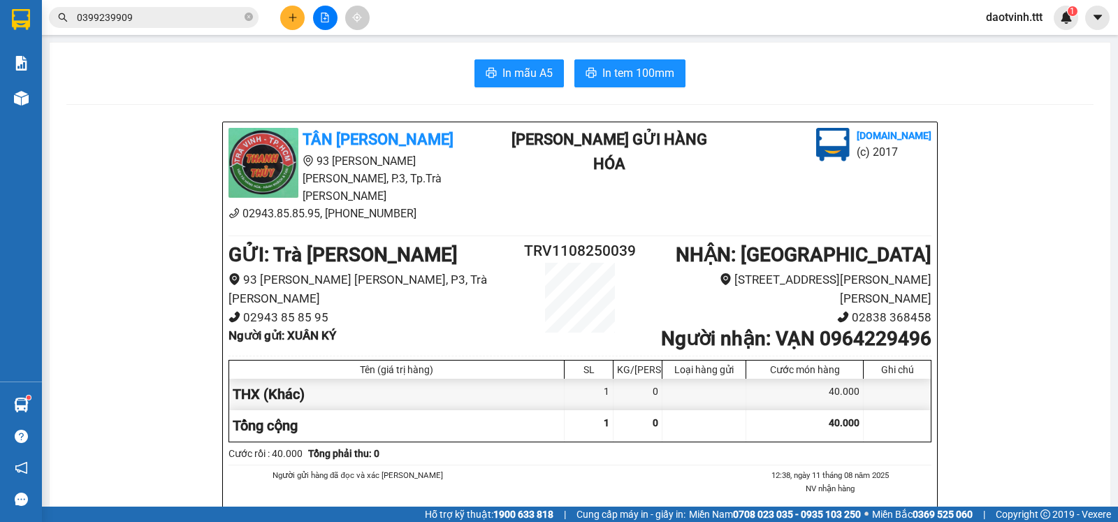
click at [141, 17] on input "0399239909" at bounding box center [159, 17] width 165 height 15
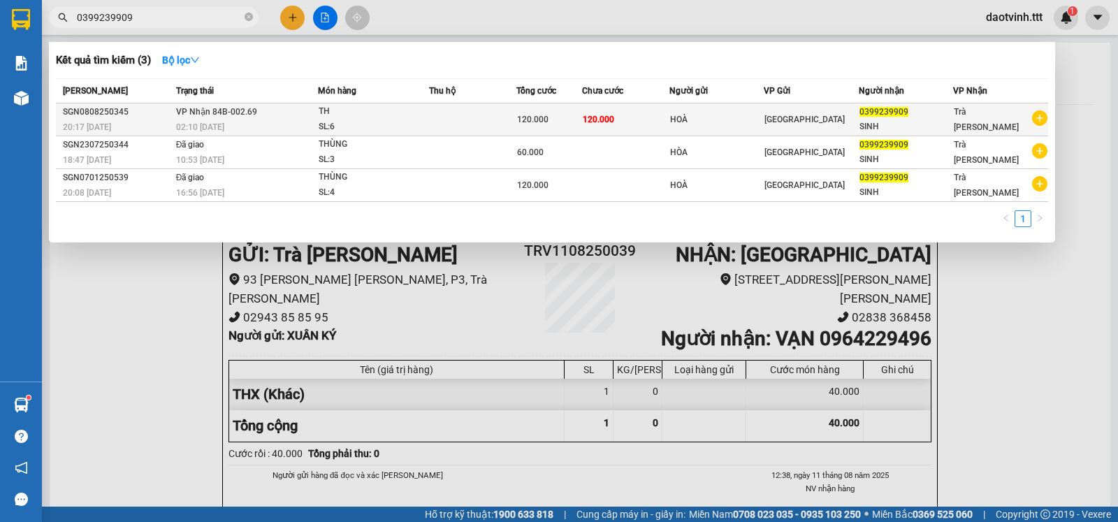
click at [416, 113] on div "TH" at bounding box center [371, 111] width 105 height 15
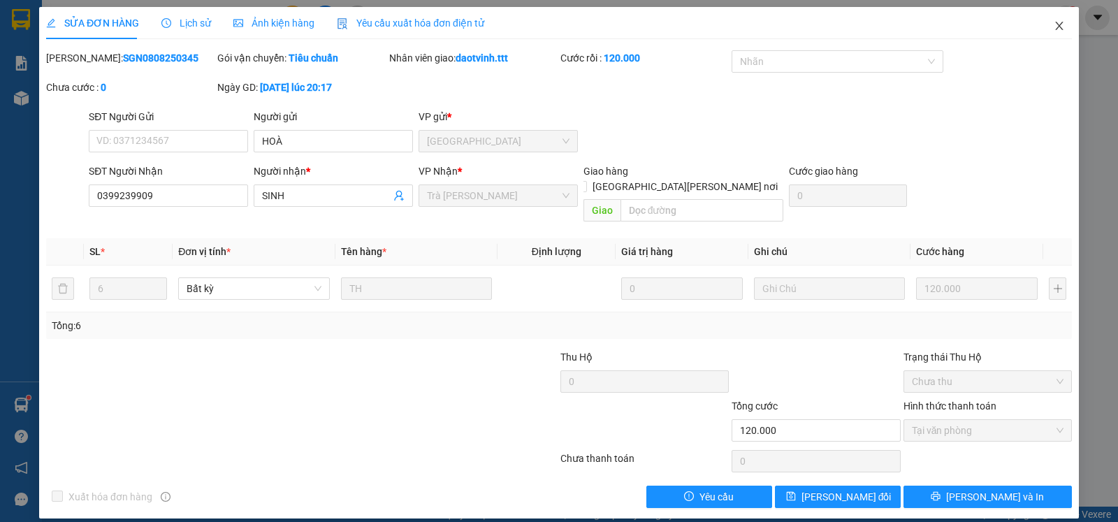
click at [1057, 25] on icon "close" at bounding box center [1059, 25] width 11 height 11
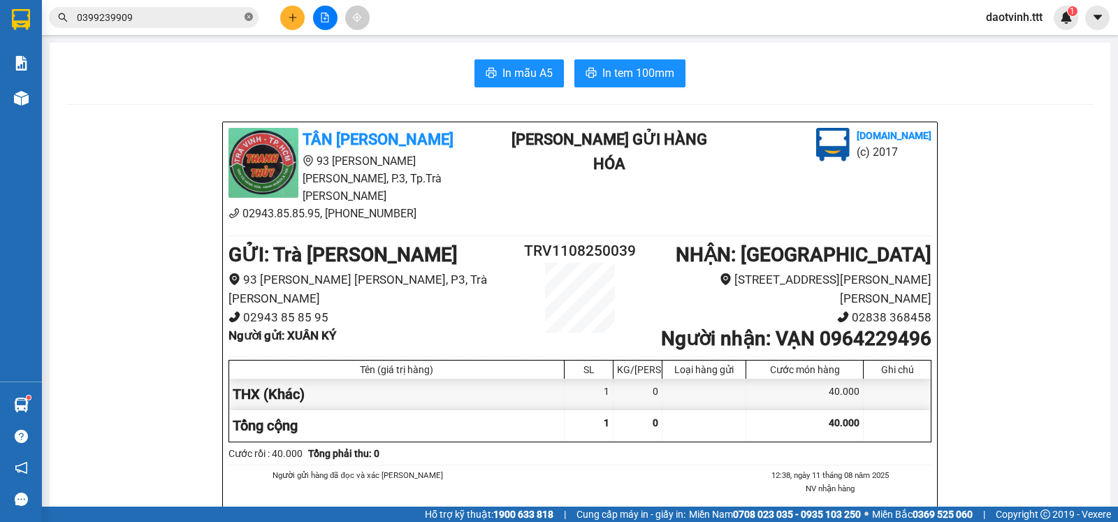
click at [245, 15] on icon "close-circle" at bounding box center [249, 17] width 8 height 8
click at [205, 21] on input "text" at bounding box center [159, 17] width 165 height 15
click at [292, 17] on icon "plus" at bounding box center [293, 18] width 10 height 10
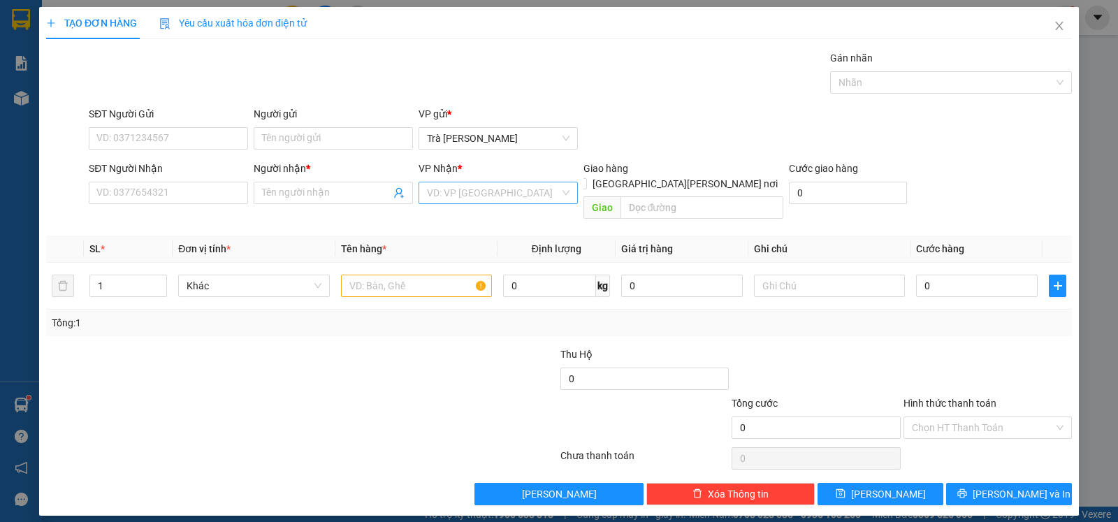
click at [502, 195] on input "search" at bounding box center [493, 192] width 133 height 21
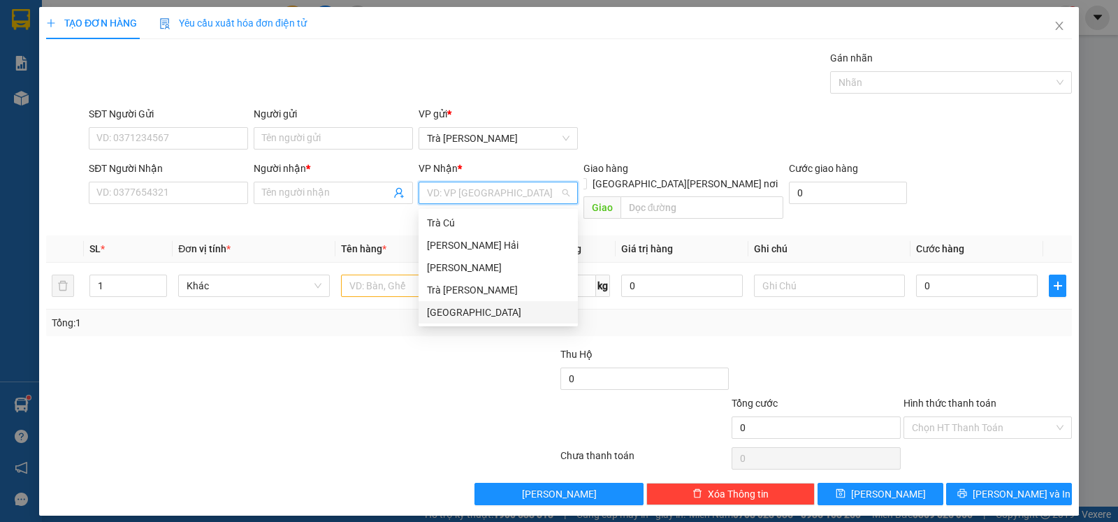
click at [472, 313] on div "[GEOGRAPHIC_DATA]" at bounding box center [498, 312] width 143 height 15
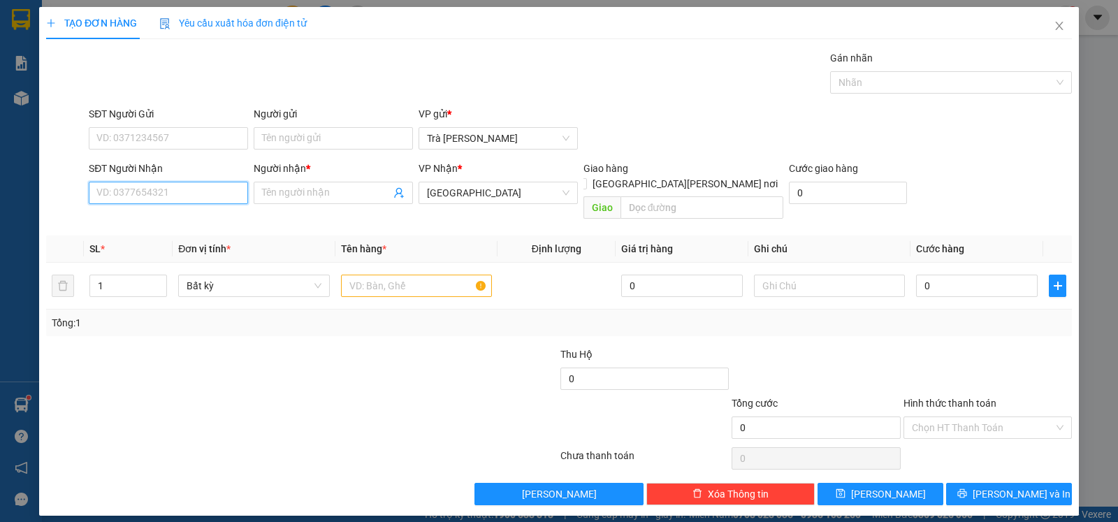
click at [177, 196] on input "SĐT Người Nhận" at bounding box center [168, 193] width 159 height 22
type input "0369996519"
click at [180, 220] on div "0369996519 - NHẬT" at bounding box center [168, 222] width 143 height 15
type input "NHẬT"
type input "0369996519"
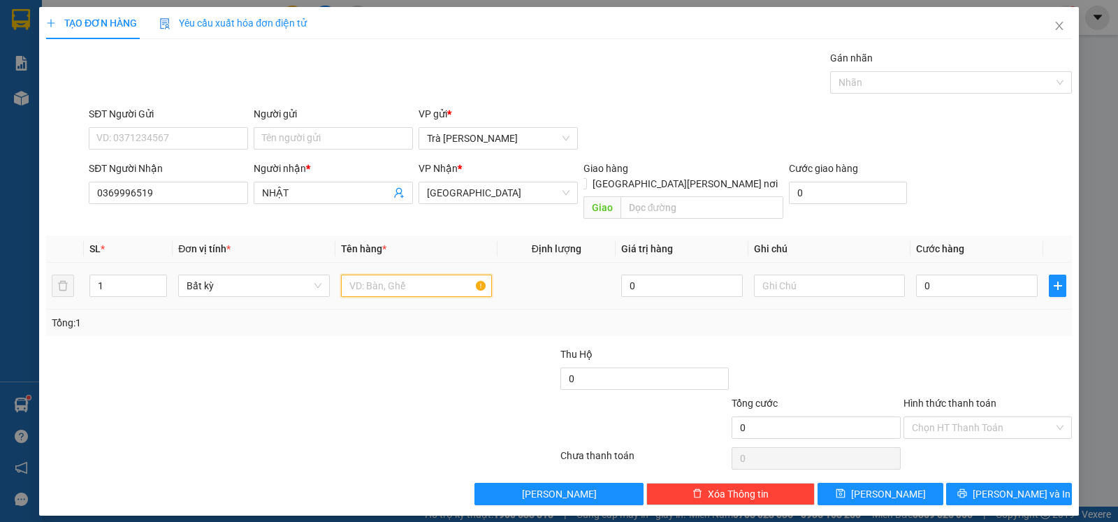
click at [407, 275] on input "text" at bounding box center [416, 286] width 151 height 22
type input "TH"
click at [965, 275] on input "0" at bounding box center [977, 286] width 122 height 22
type input "3"
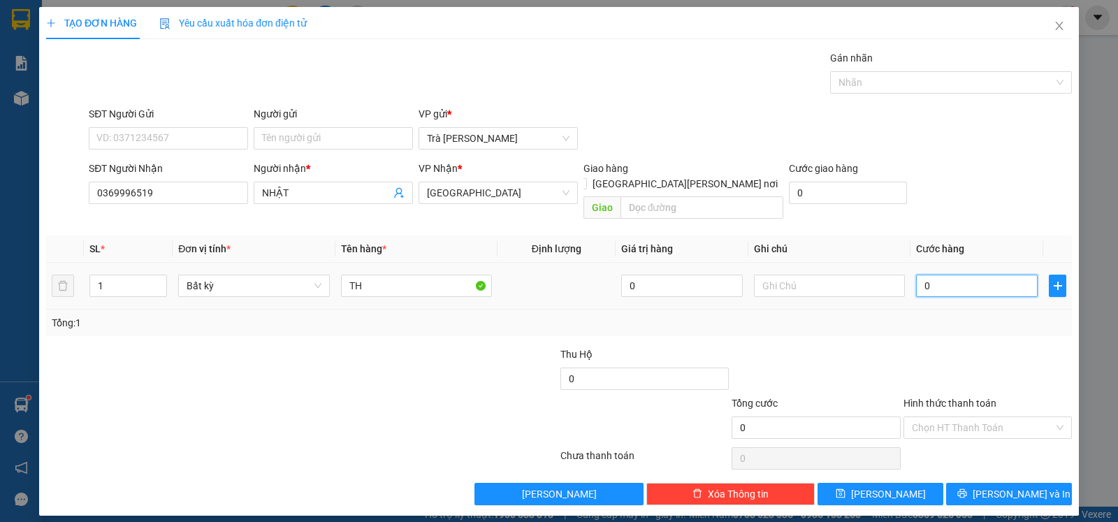
type input "3"
type input "30"
type input "30.000"
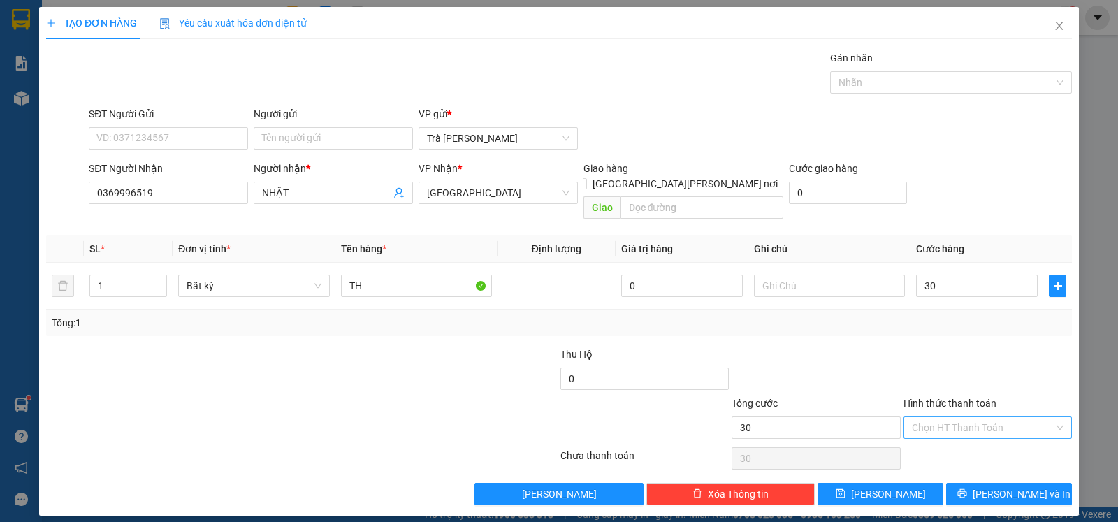
type input "30.000"
click at [976, 417] on input "Hình thức thanh toán" at bounding box center [983, 427] width 142 height 21
click at [977, 440] on div "Tại văn phòng" at bounding box center [988, 442] width 152 height 15
click at [1014, 486] on span "[PERSON_NAME] và In" at bounding box center [1022, 493] width 98 height 15
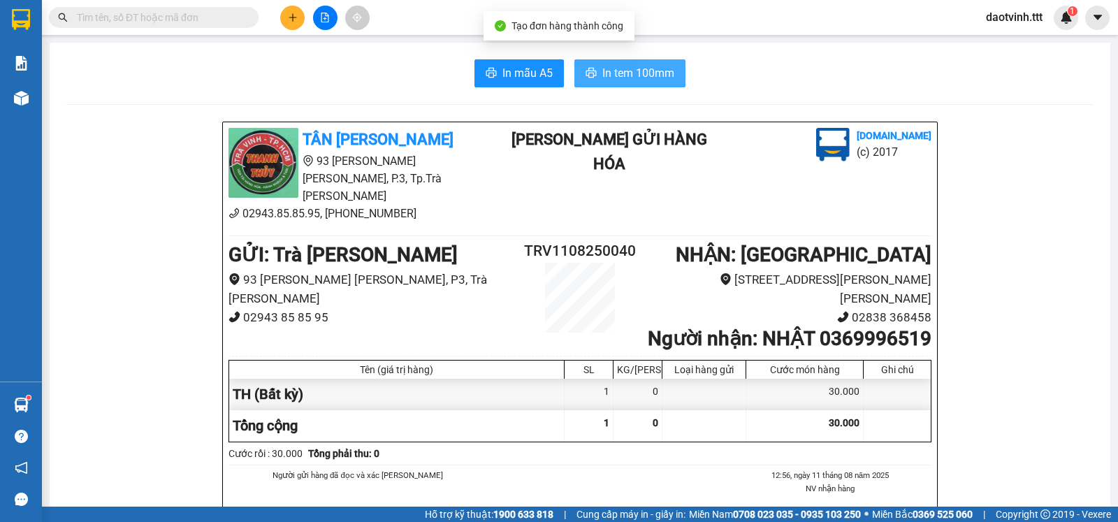
click at [640, 77] on span "In tem 100mm" at bounding box center [638, 72] width 72 height 17
click at [168, 20] on input "text" at bounding box center [159, 17] width 165 height 15
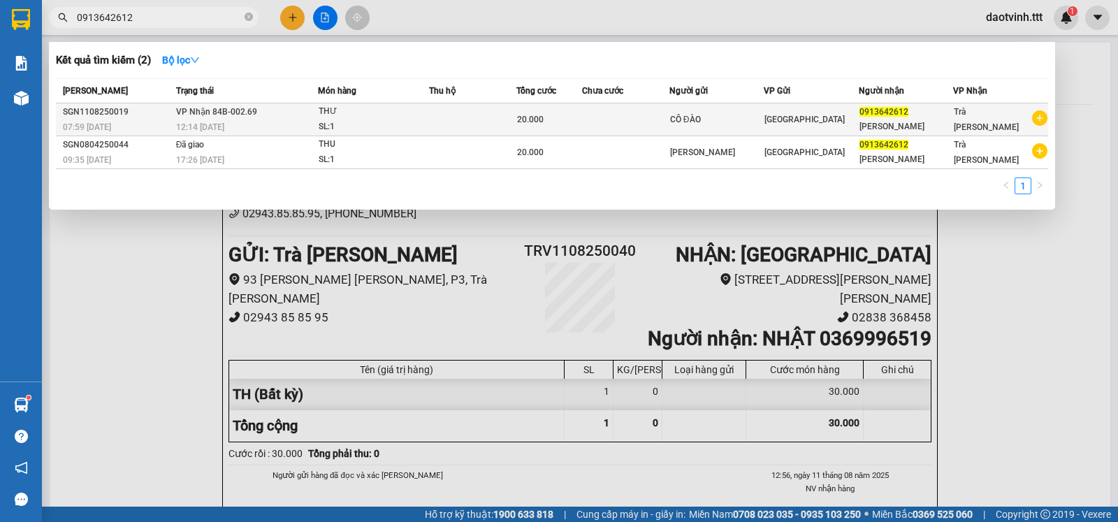
type input "0913642612"
click at [440, 114] on td at bounding box center [472, 119] width 87 height 33
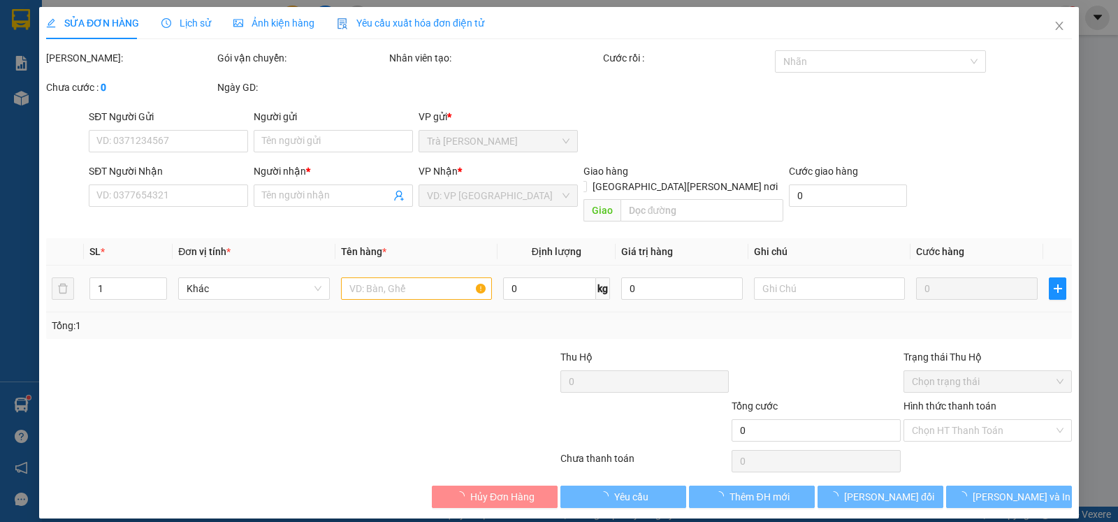
type input "CÔ ĐÀO"
type input "0913642612"
type input "[PERSON_NAME]"
type input "20.000"
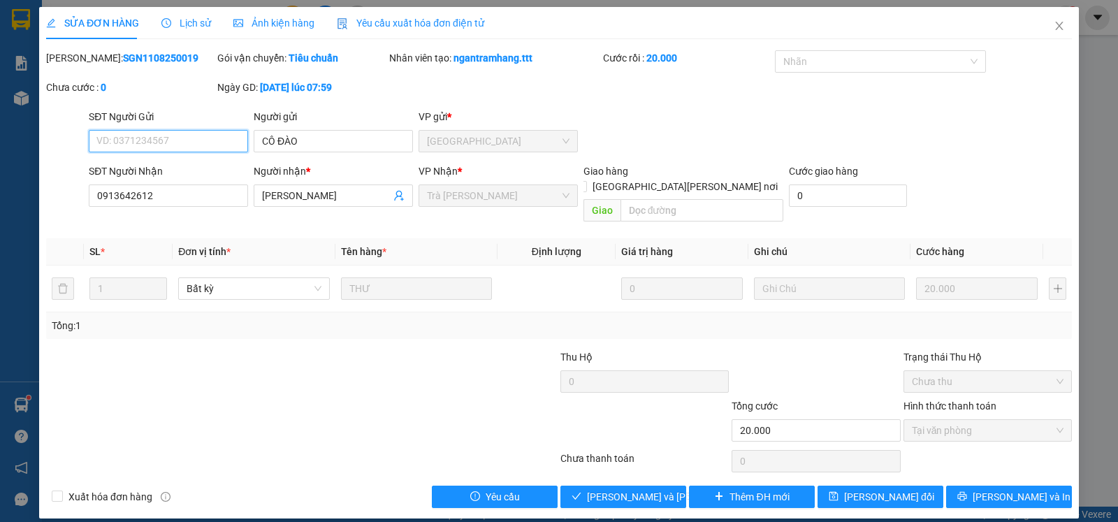
click at [998, 426] on span "Tại văn phòng" at bounding box center [988, 430] width 152 height 21
click at [637, 489] on span "[PERSON_NAME] và [PERSON_NAME] hàng" at bounding box center [681, 496] width 189 height 15
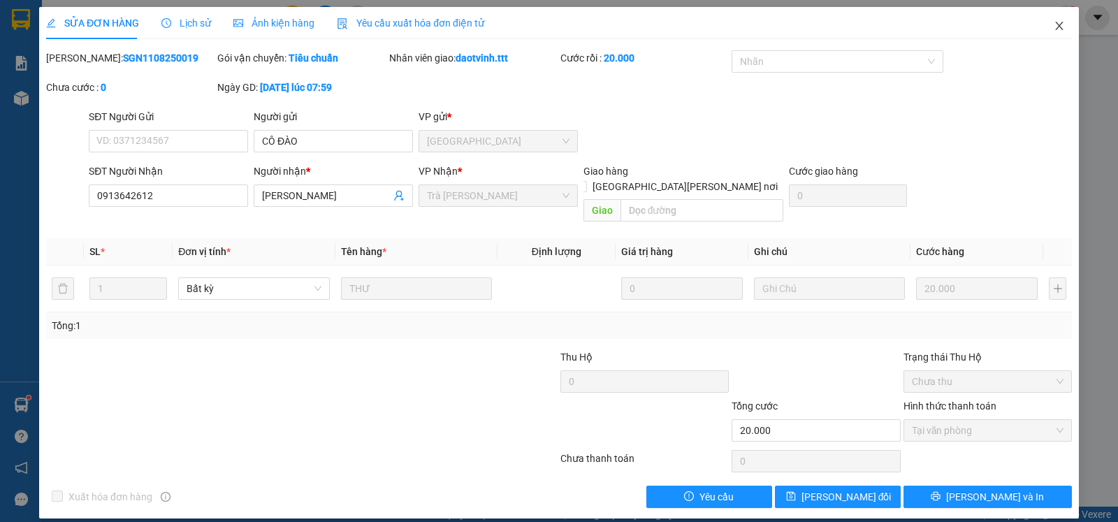
click at [1061, 22] on icon "close" at bounding box center [1059, 25] width 11 height 11
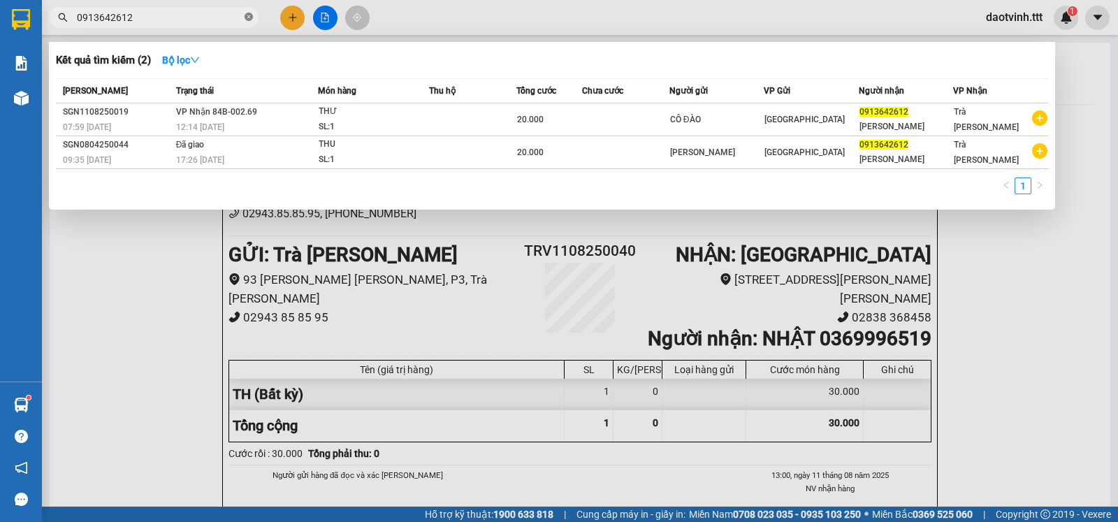
click at [249, 15] on icon "close-circle" at bounding box center [249, 17] width 8 height 8
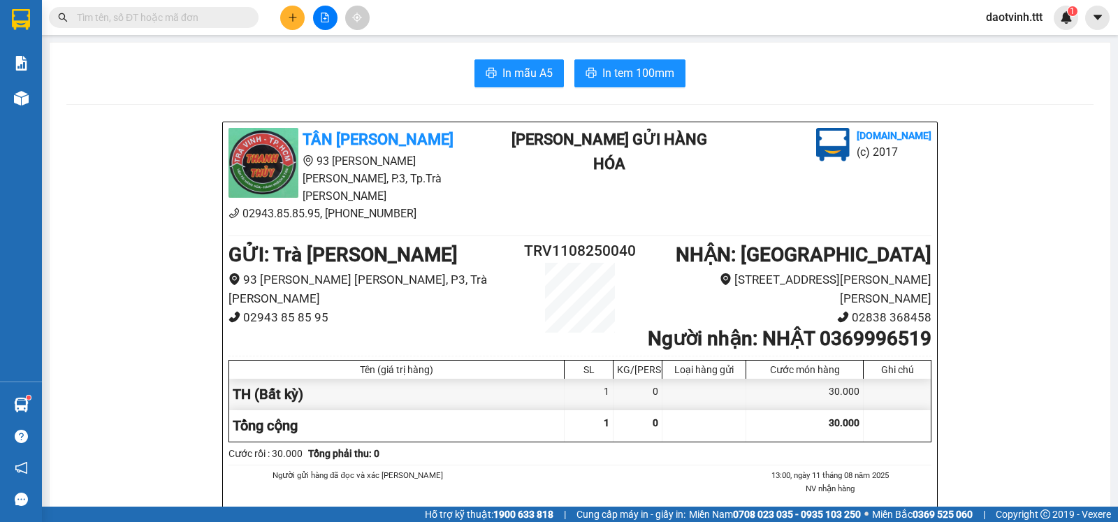
click at [185, 15] on input "text" at bounding box center [159, 17] width 165 height 15
click at [147, 10] on input "text" at bounding box center [159, 17] width 165 height 15
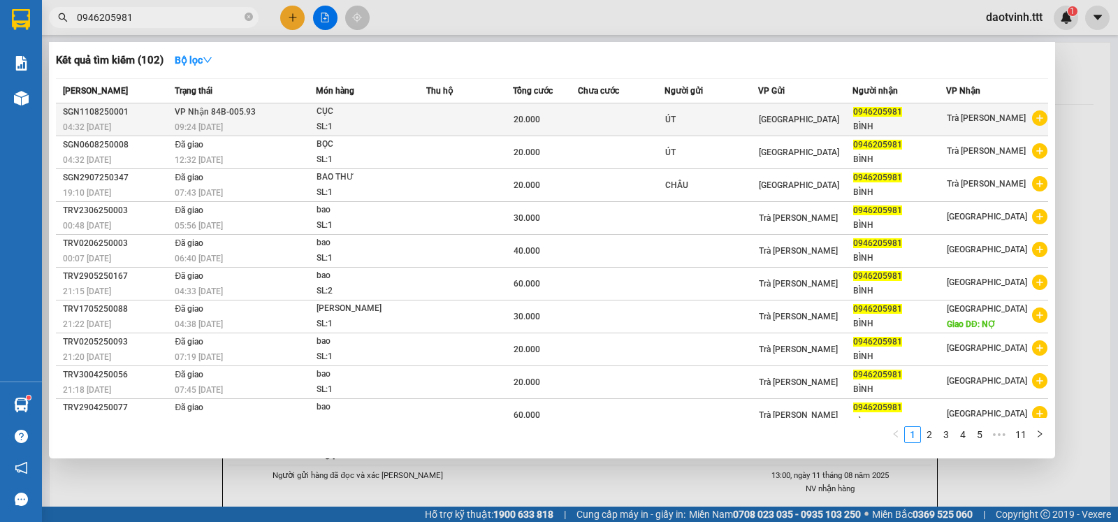
type input "0946205981"
click at [421, 112] on div "CỤC" at bounding box center [369, 111] width 105 height 15
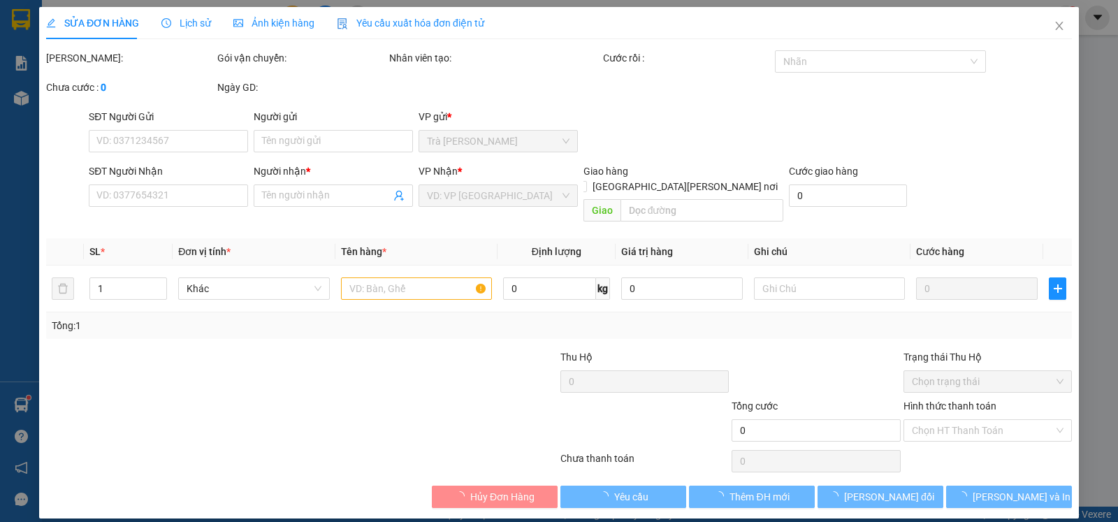
type input "ÚT"
type input "0946205981"
type input "BÌNH"
type input "20.000"
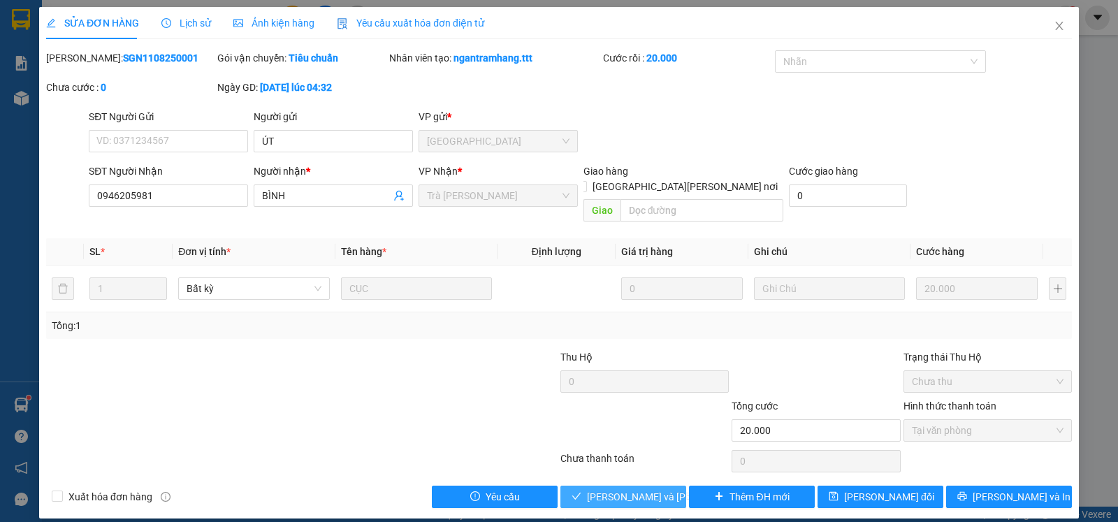
click at [625, 489] on span "[PERSON_NAME] và [PERSON_NAME] hàng" at bounding box center [681, 496] width 189 height 15
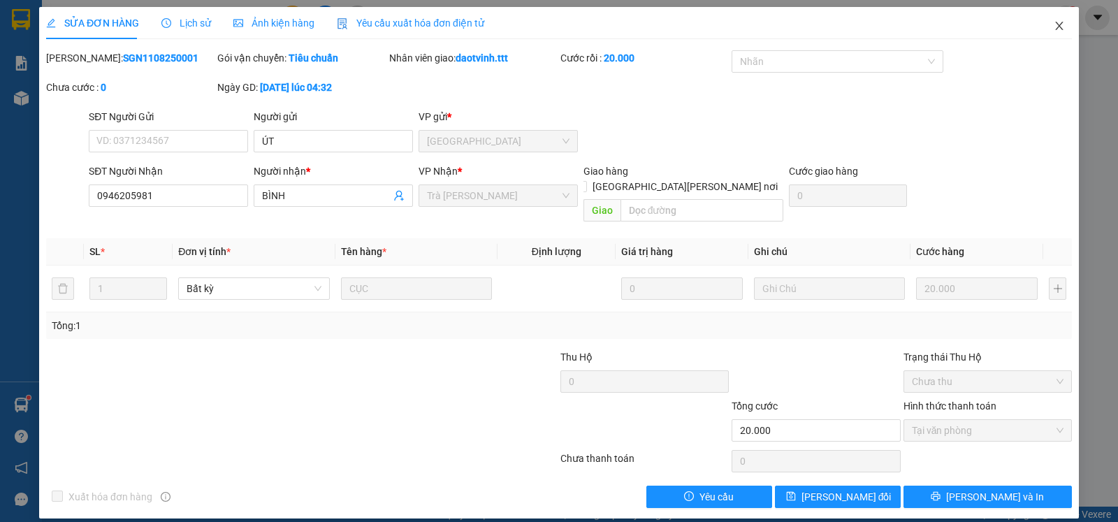
click at [1064, 24] on icon "close" at bounding box center [1059, 25] width 11 height 11
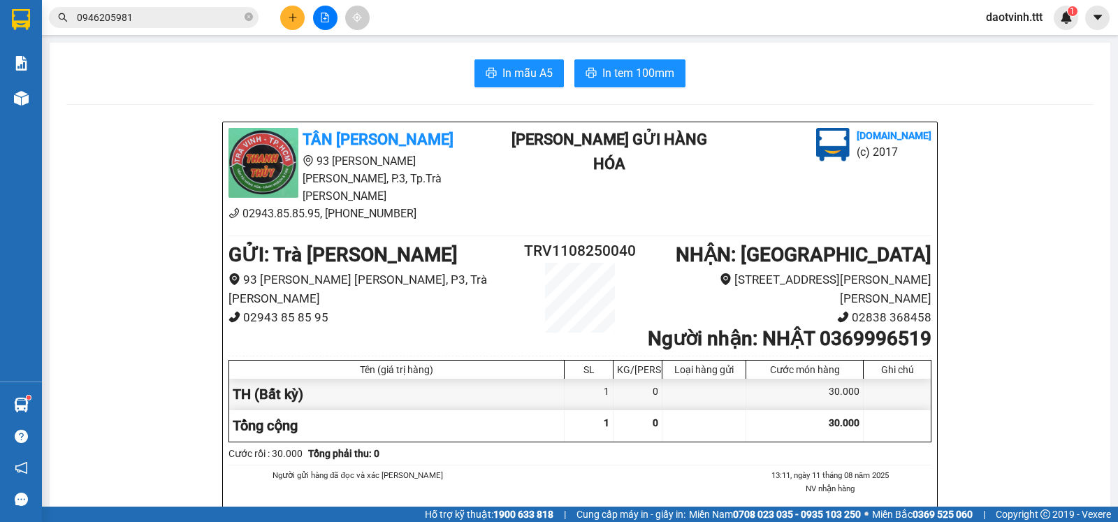
click at [169, 22] on input "0946205981" at bounding box center [159, 17] width 165 height 15
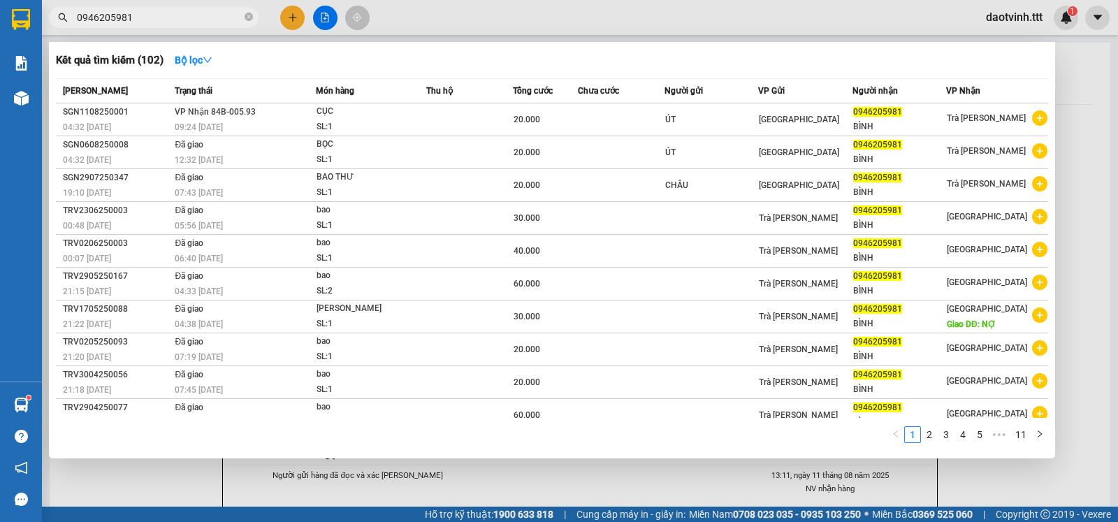
click at [169, 22] on input "0946205981" at bounding box center [159, 17] width 165 height 15
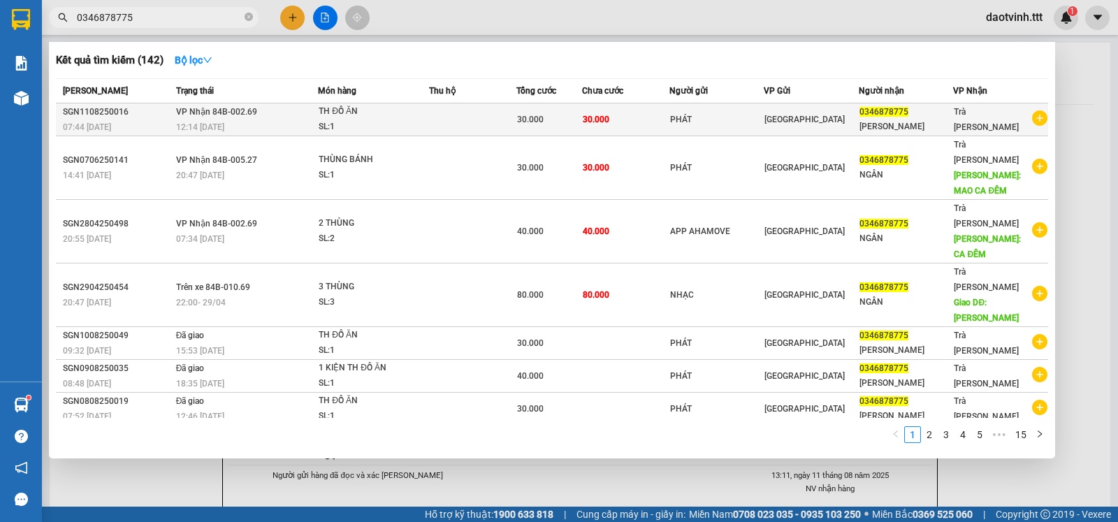
type input "0346878775"
click at [418, 112] on div "TH ĐỒ ĂN" at bounding box center [371, 111] width 105 height 15
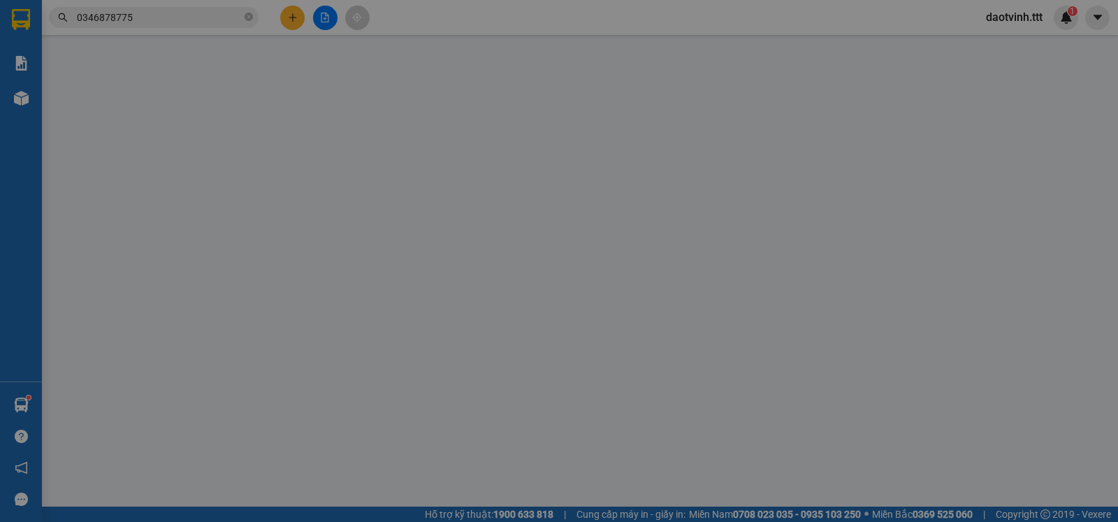
type input "PHÁT"
type input "0346878775"
type input "[PERSON_NAME]"
type input "30.000"
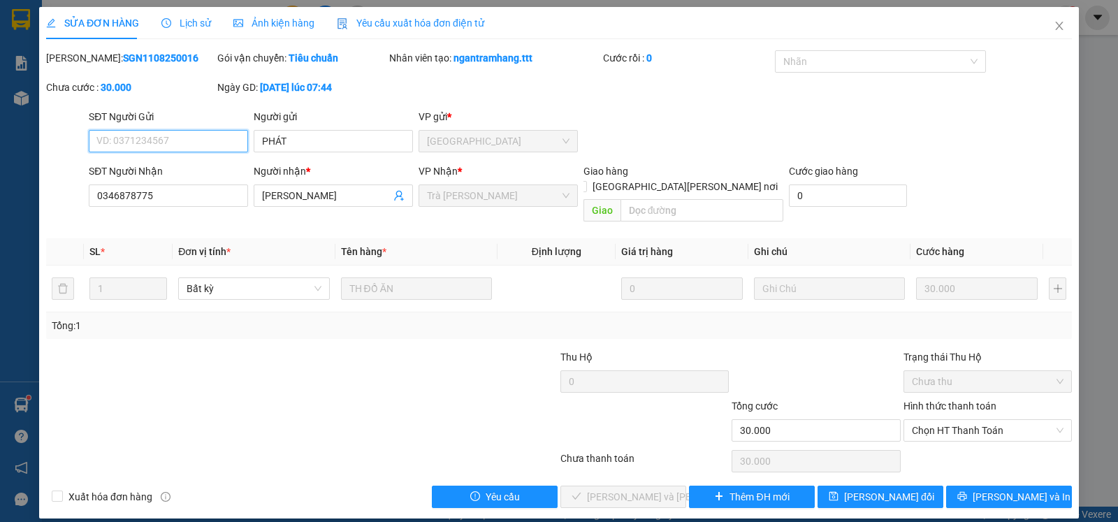
drag, startPoint x: 976, startPoint y: 416, endPoint x: 976, endPoint y: 430, distance: 14.0
click at [976, 420] on span "Chọn HT Thanh Toán" at bounding box center [988, 430] width 152 height 21
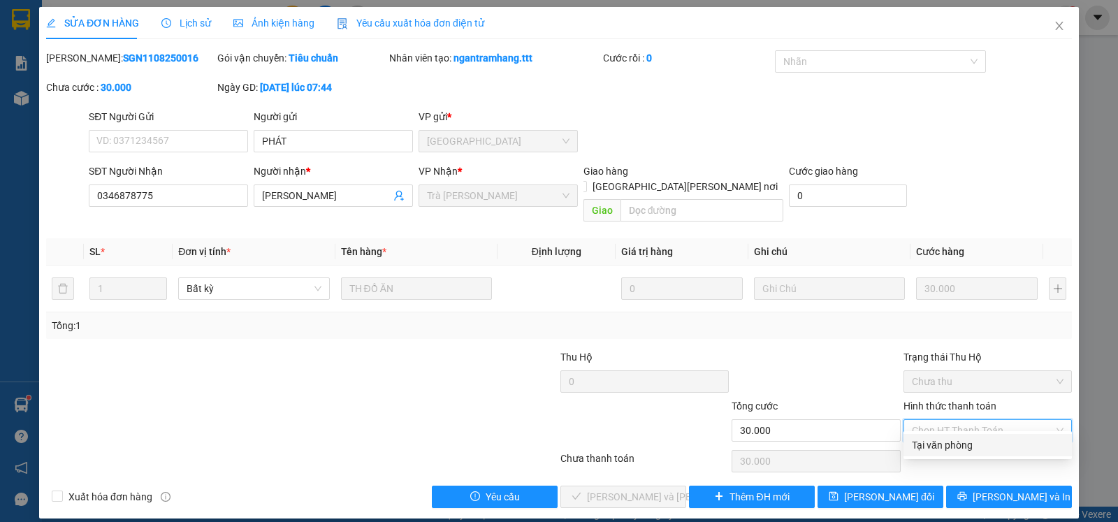
drag, startPoint x: 976, startPoint y: 430, endPoint x: 947, endPoint y: 453, distance: 36.8
click at [973, 444] on div "Tại văn phòng" at bounding box center [988, 444] width 152 height 15
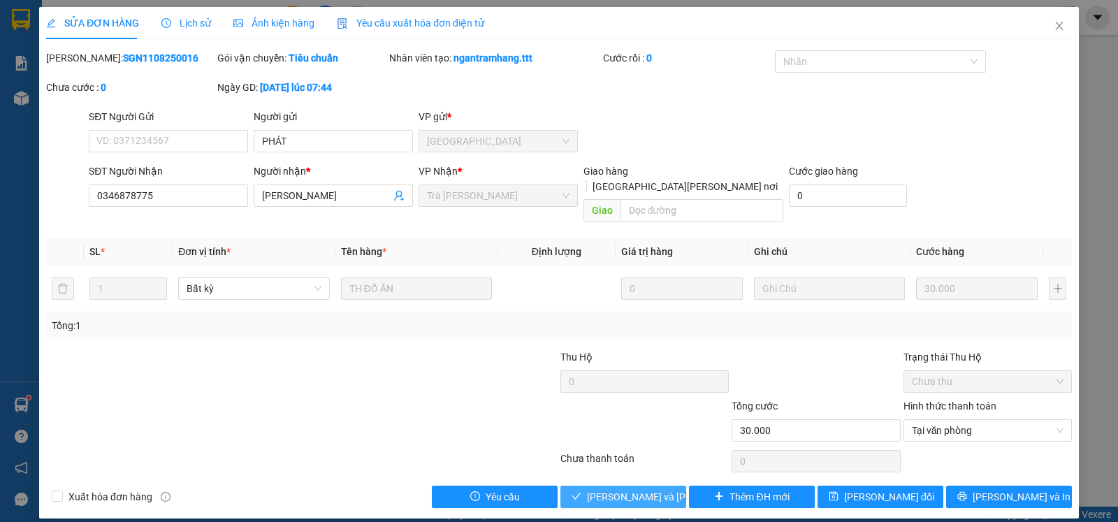
click at [642, 489] on span "[PERSON_NAME] và [PERSON_NAME] hàng" at bounding box center [681, 496] width 189 height 15
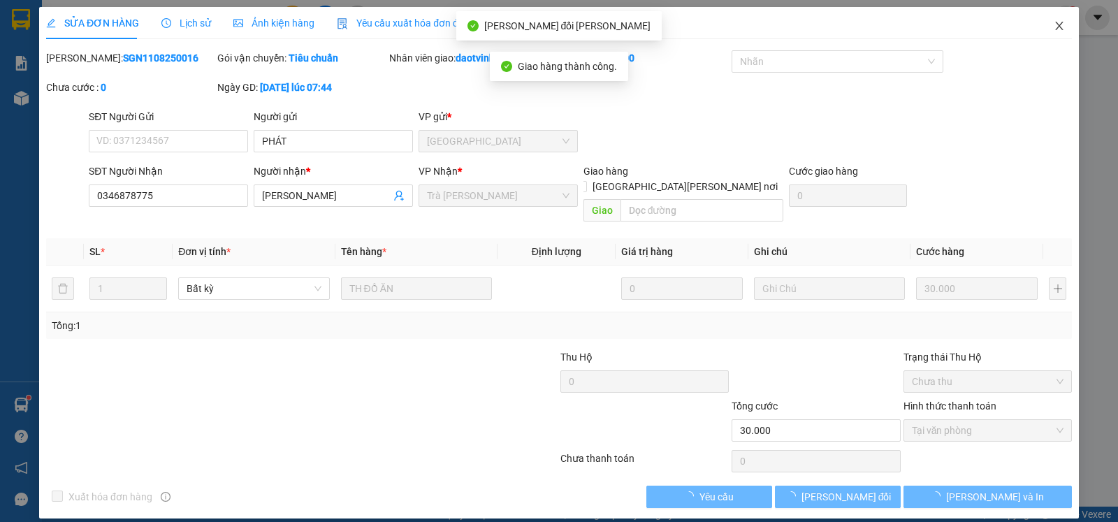
click at [1054, 27] on icon "close" at bounding box center [1059, 25] width 11 height 11
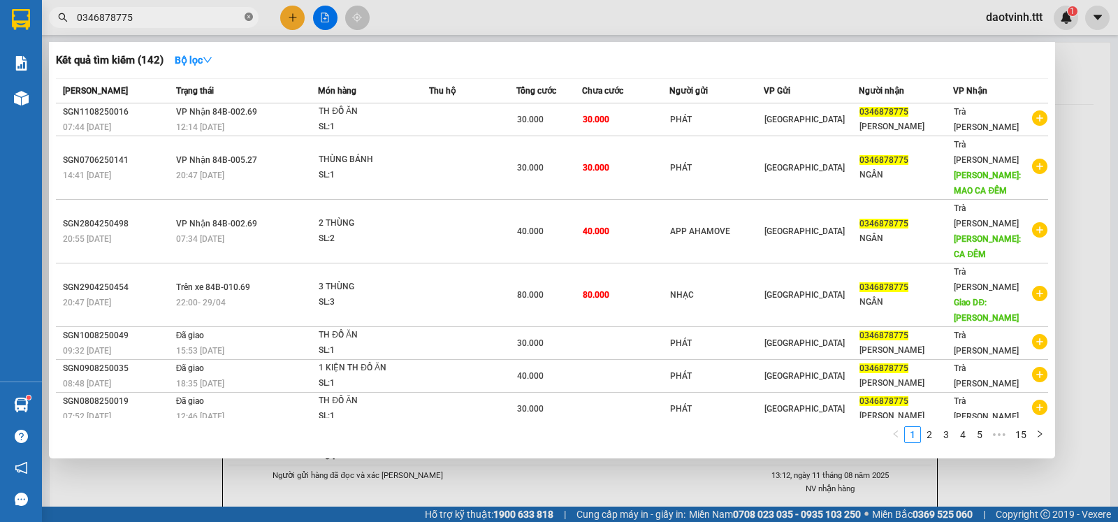
click at [249, 17] on icon "close-circle" at bounding box center [249, 17] width 8 height 8
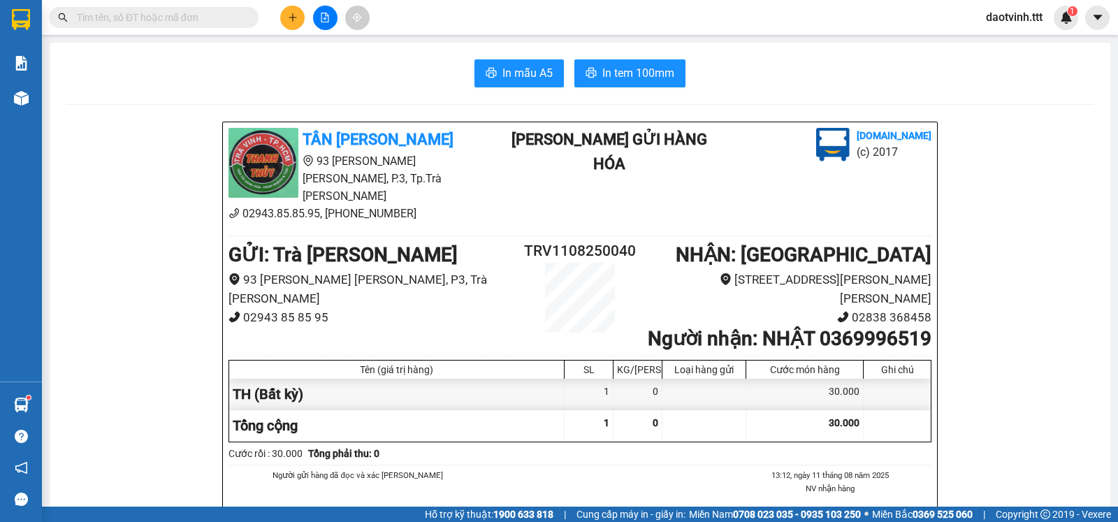
click at [221, 20] on input "text" at bounding box center [159, 17] width 165 height 15
click at [196, 15] on input "text" at bounding box center [159, 17] width 165 height 15
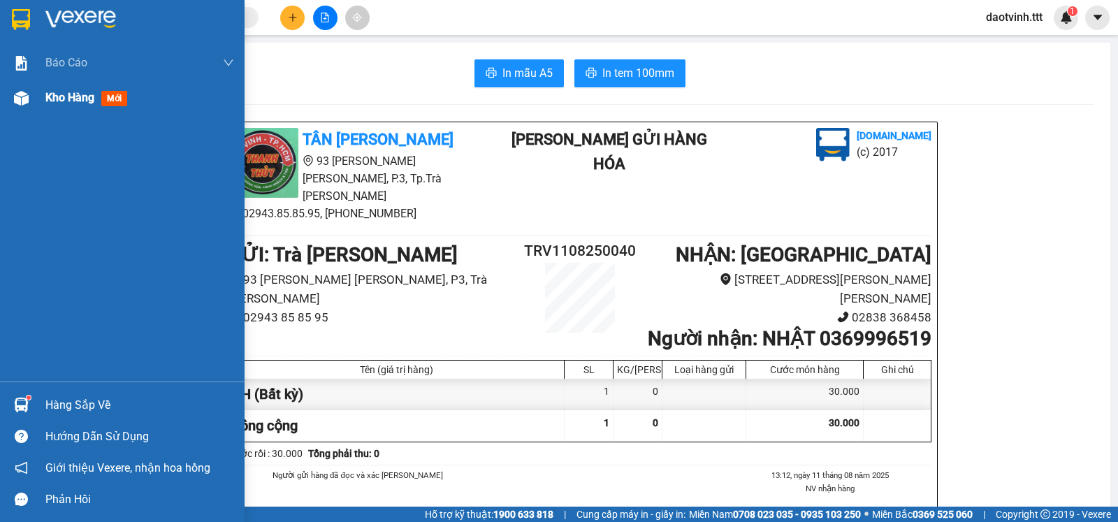
click at [68, 97] on span "Kho hàng" at bounding box center [69, 97] width 49 height 13
